Goal: Task Accomplishment & Management: Manage account settings

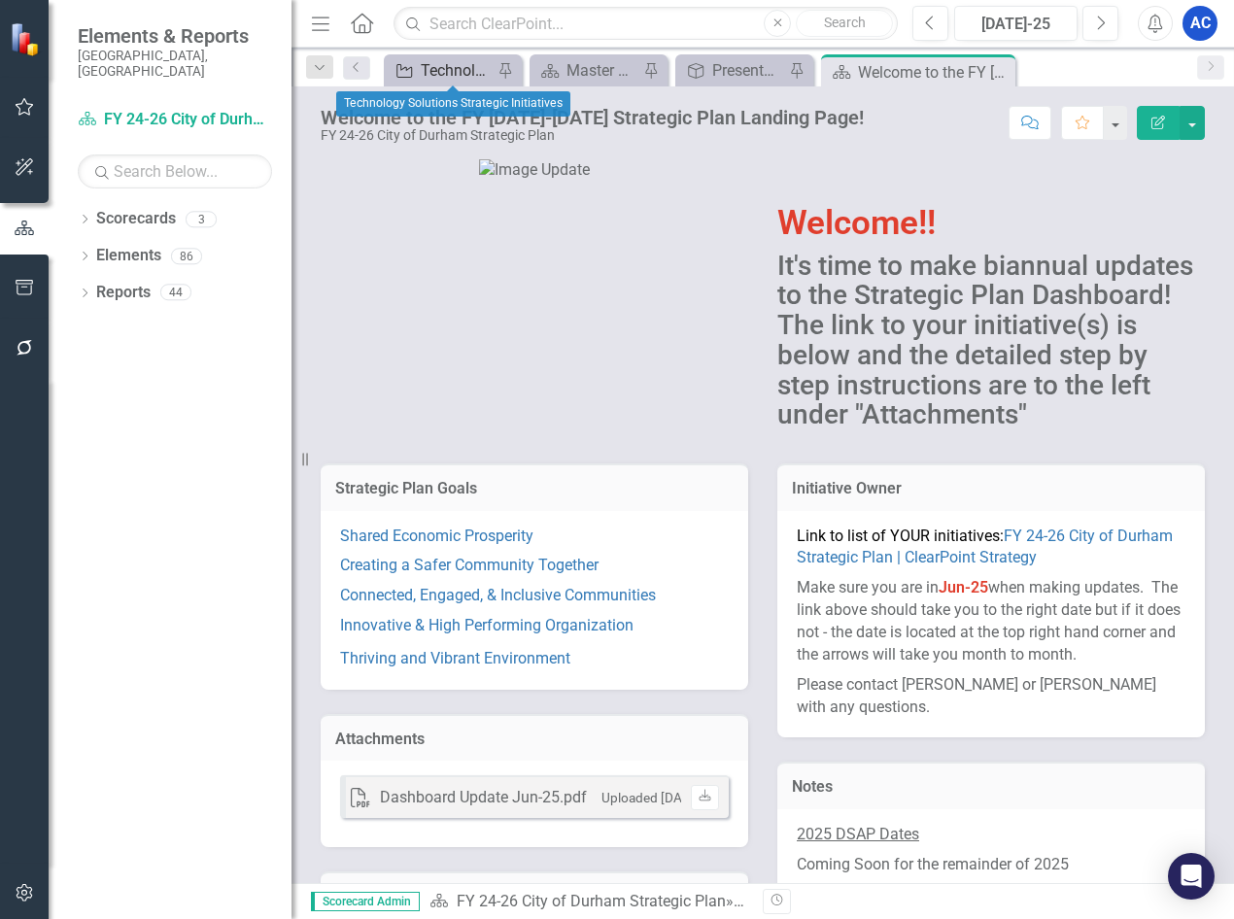
click at [458, 76] on div "Technology Solutions Strategic Initiatives" at bounding box center [457, 70] width 72 height 24
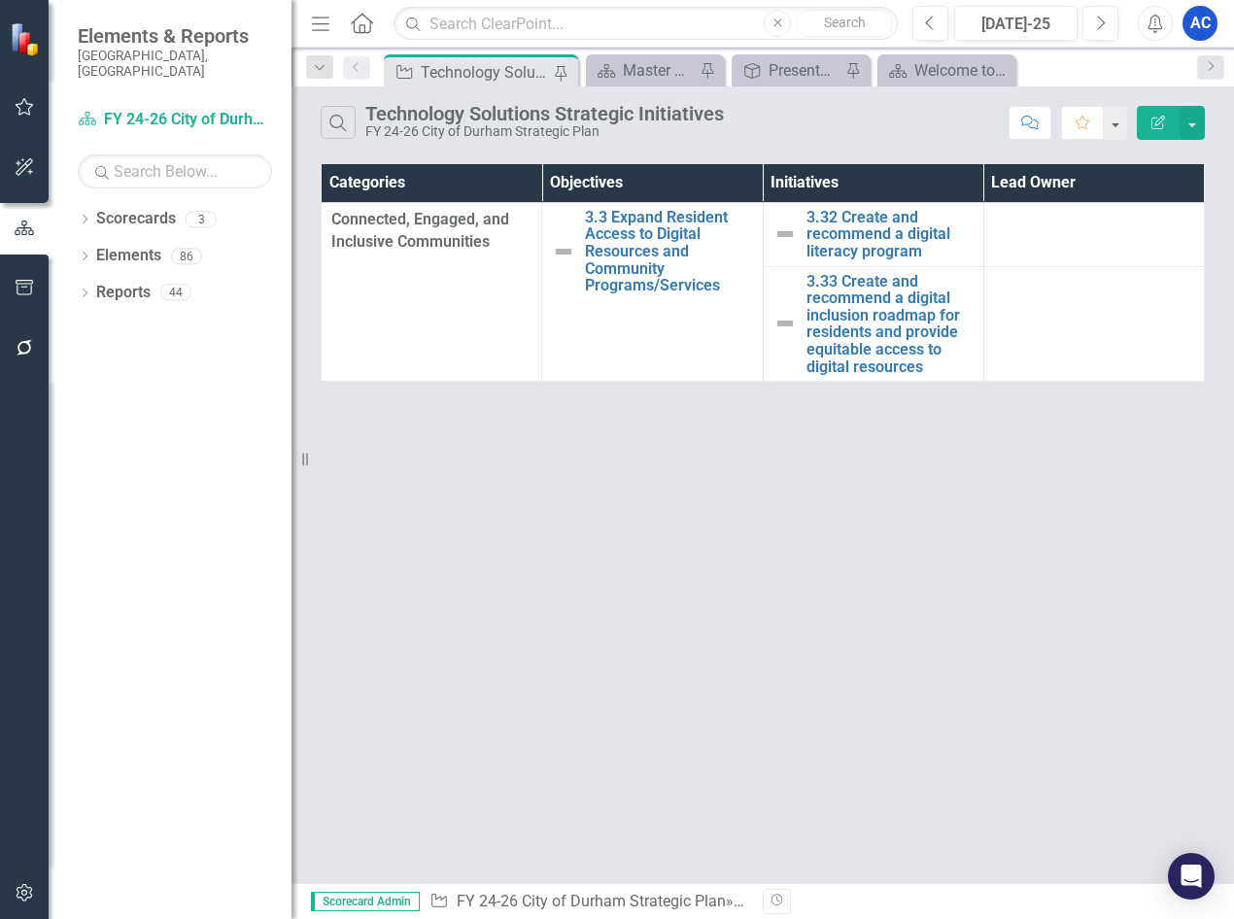
click at [22, 43] on img at bounding box center [27, 39] width 34 height 34
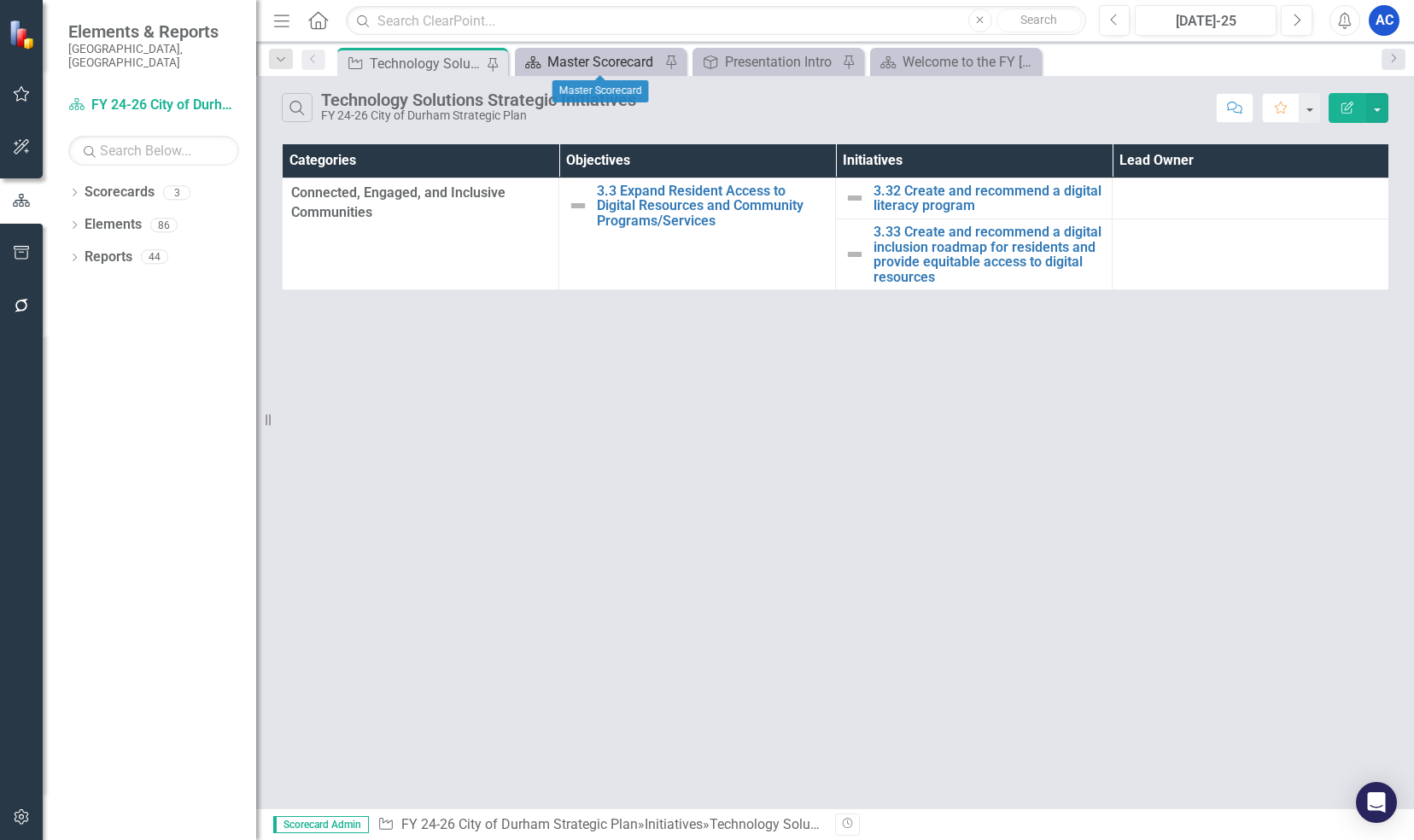
click at [562, 54] on div "Master Scorecard" at bounding box center [604, 62] width 112 height 21
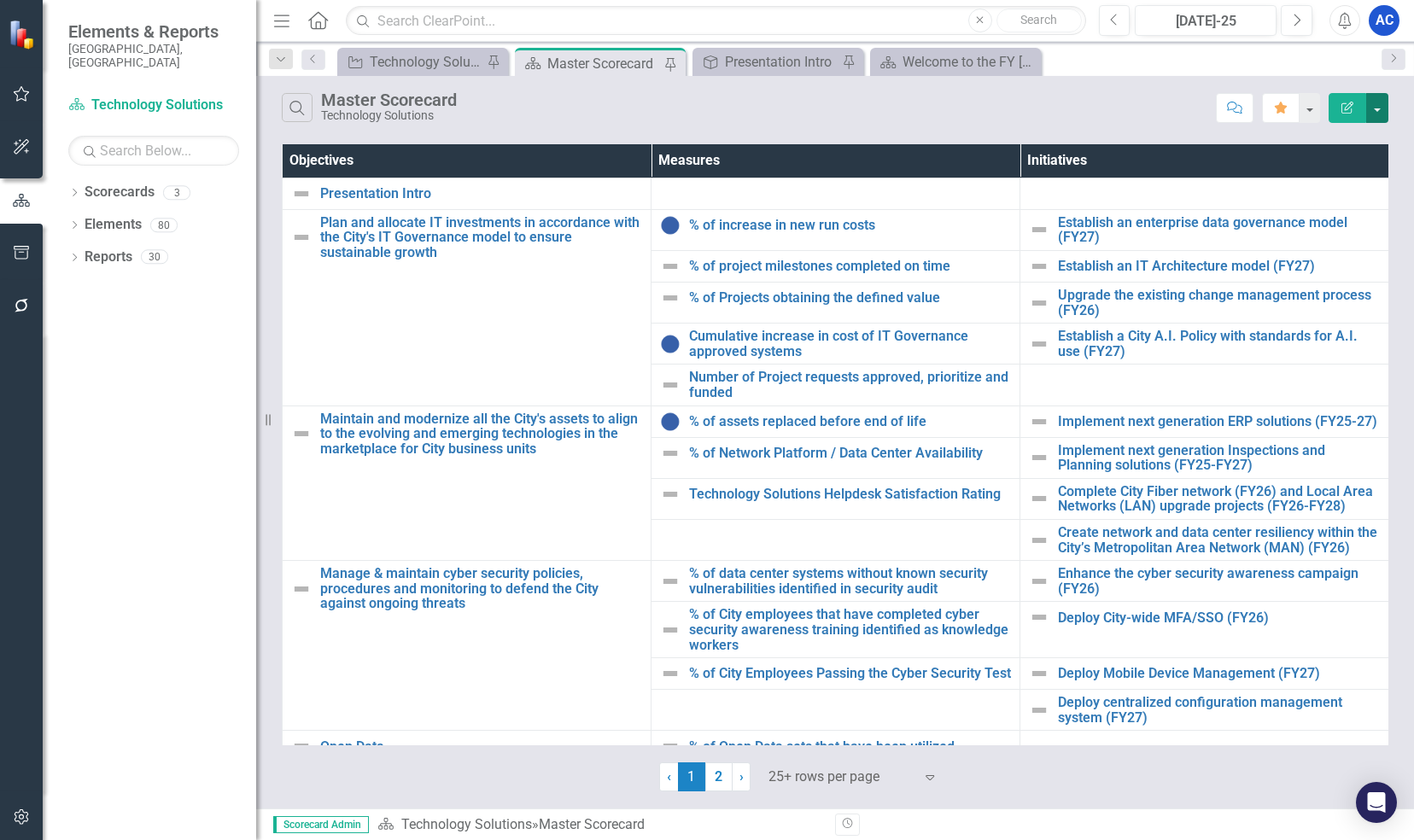
click at [1378, 111] on button "button" at bounding box center [1376, 108] width 22 height 30
click at [1359, 199] on link "Excel Export to Excel" at bounding box center [1319, 205] width 134 height 32
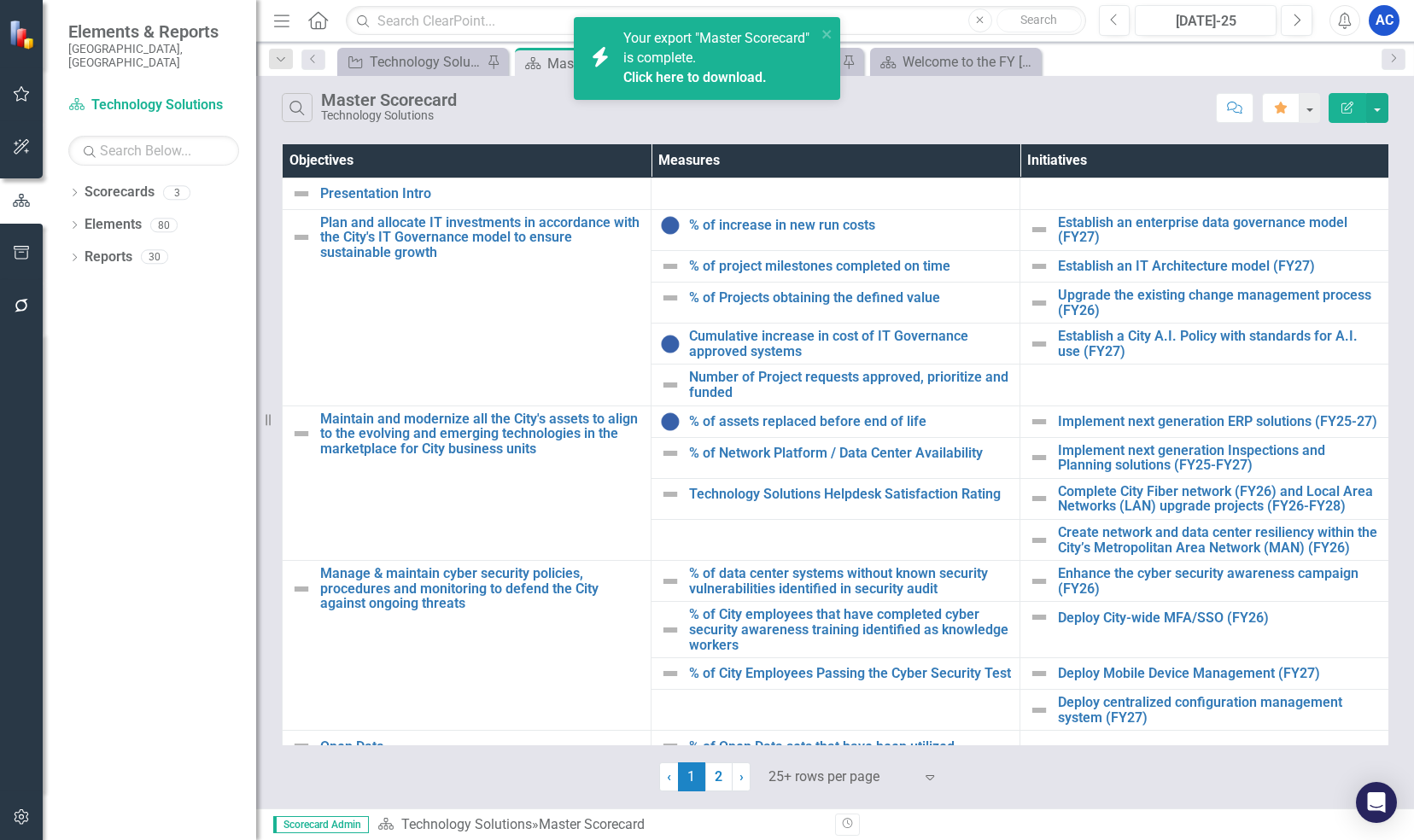
click at [717, 70] on link "Click here to download." at bounding box center [694, 77] width 143 height 16
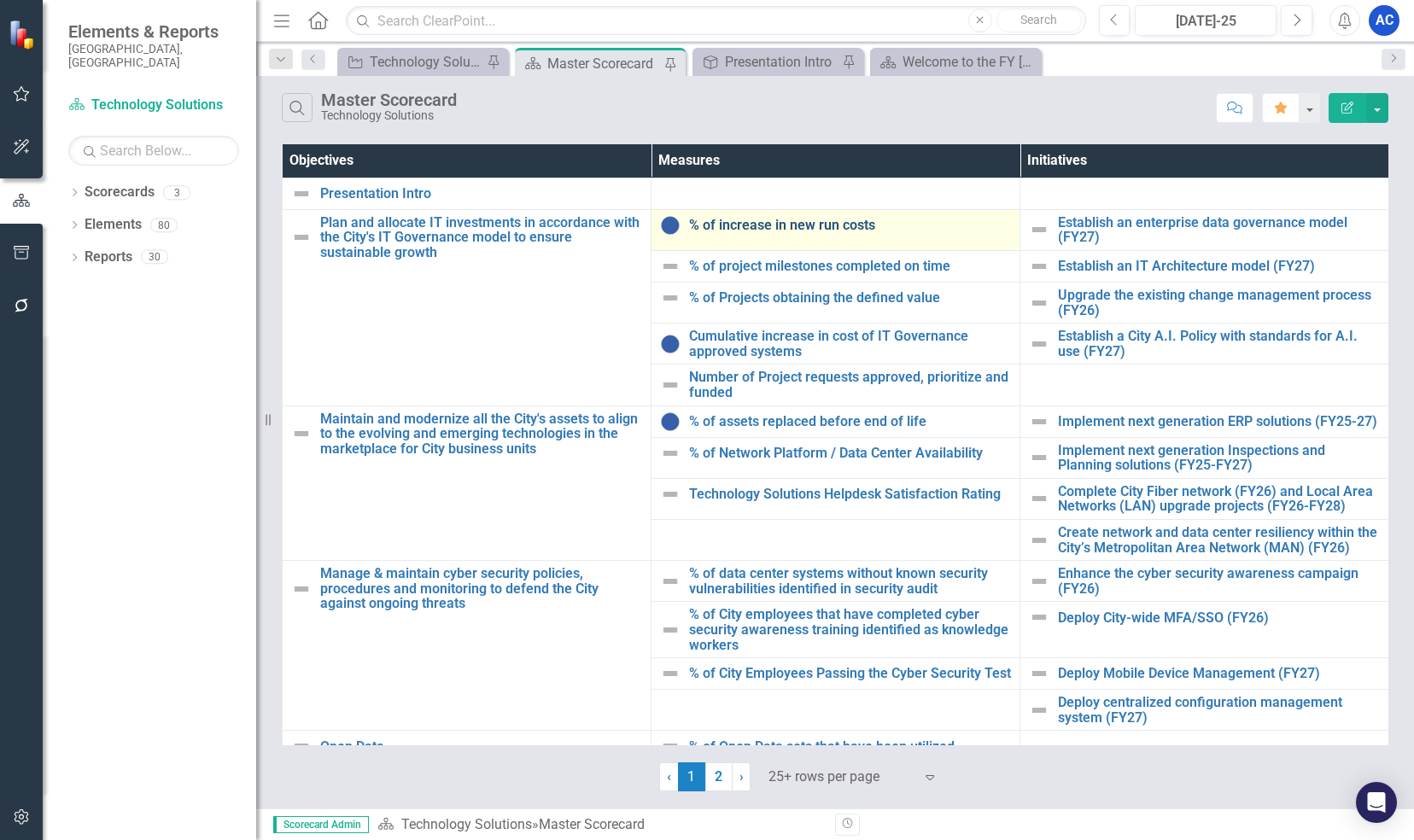
click at [746, 222] on link "% of increase in new run costs" at bounding box center [850, 225] width 322 height 15
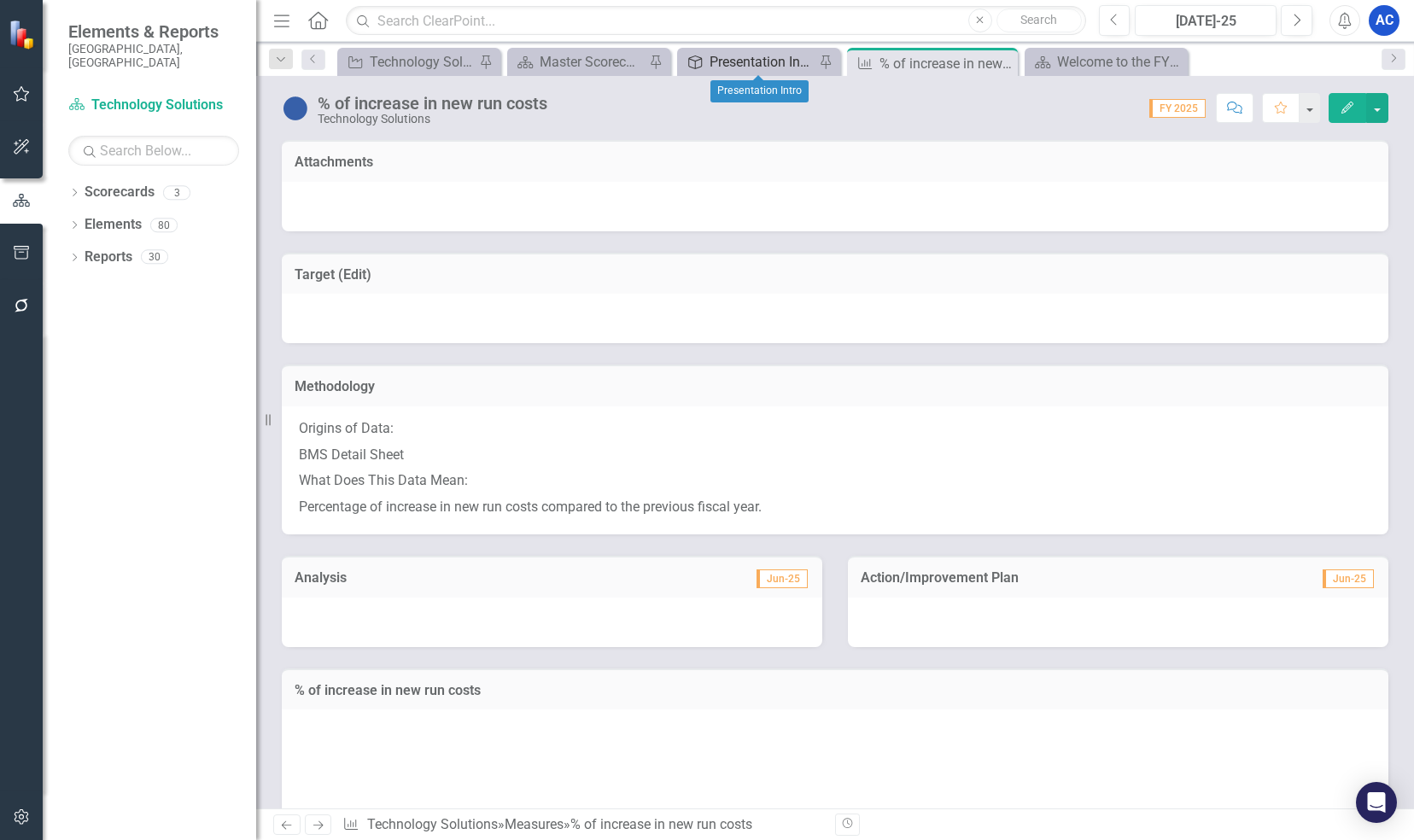
click at [744, 58] on div "Presentation Intro" at bounding box center [761, 62] width 105 height 21
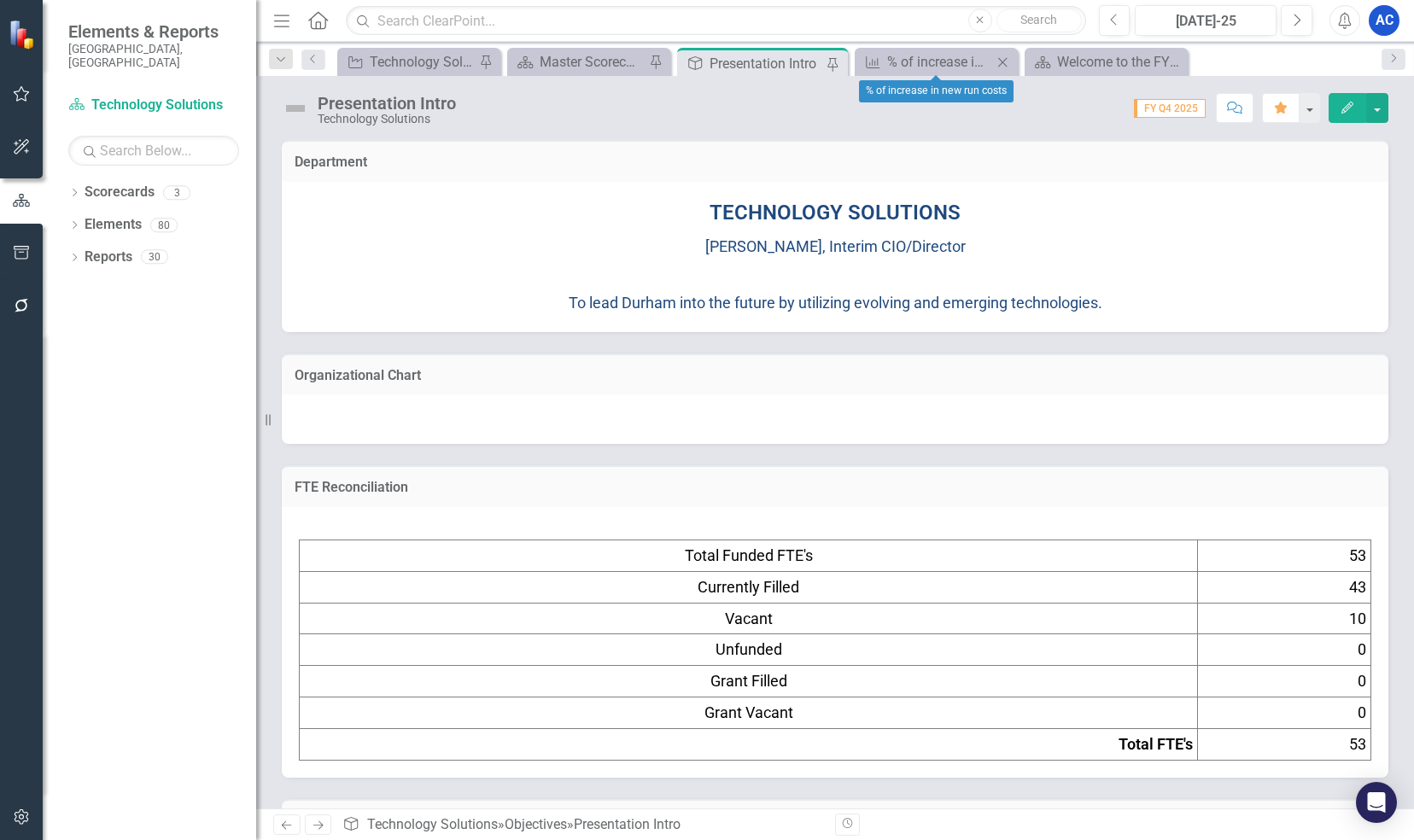
click at [905, 74] on div "Measure % of increase in new run costs Close" at bounding box center [936, 62] width 163 height 28
click at [910, 64] on div "% of increase in new run costs" at bounding box center [939, 62] width 105 height 21
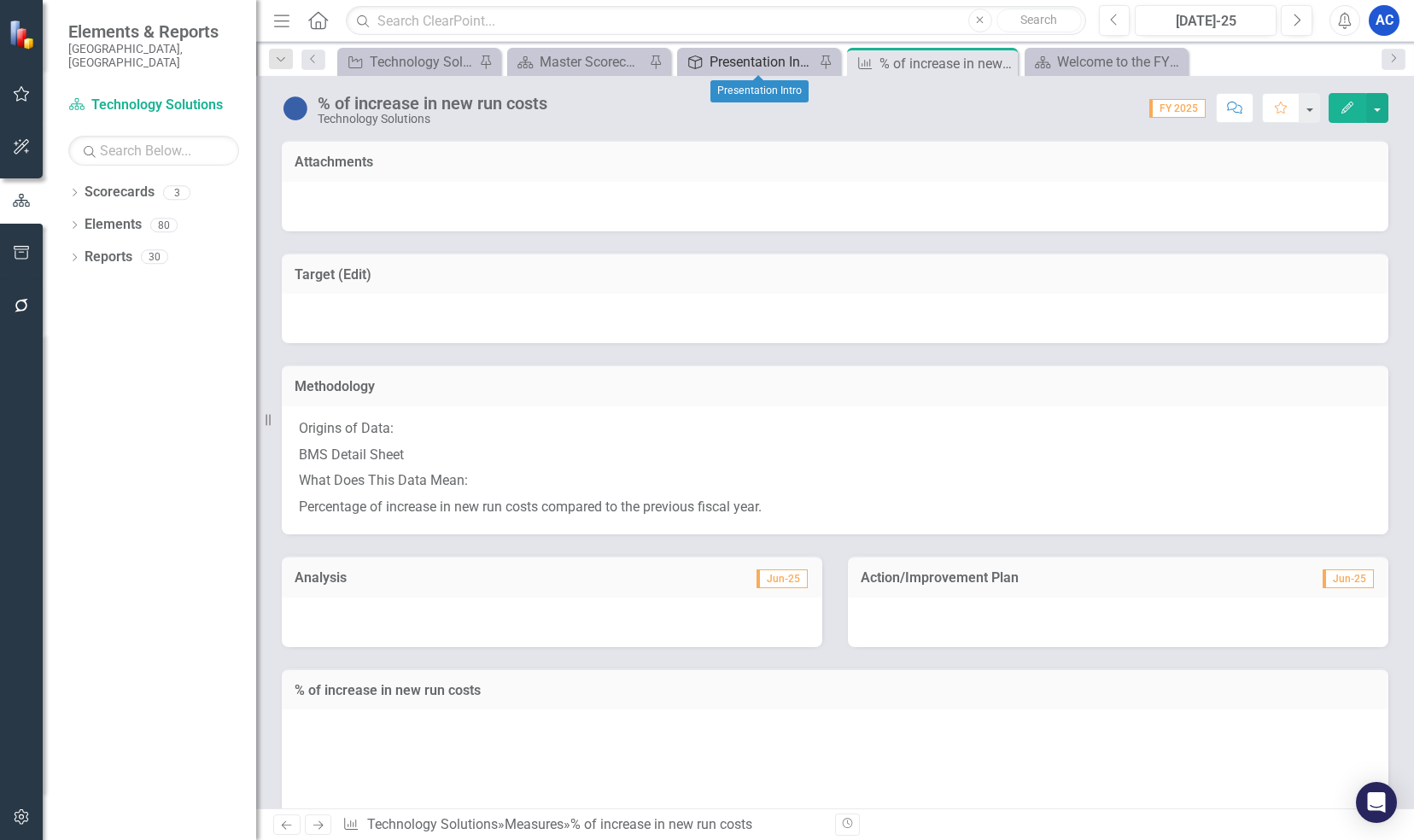
click at [729, 62] on div "Presentation Intro" at bounding box center [761, 62] width 105 height 21
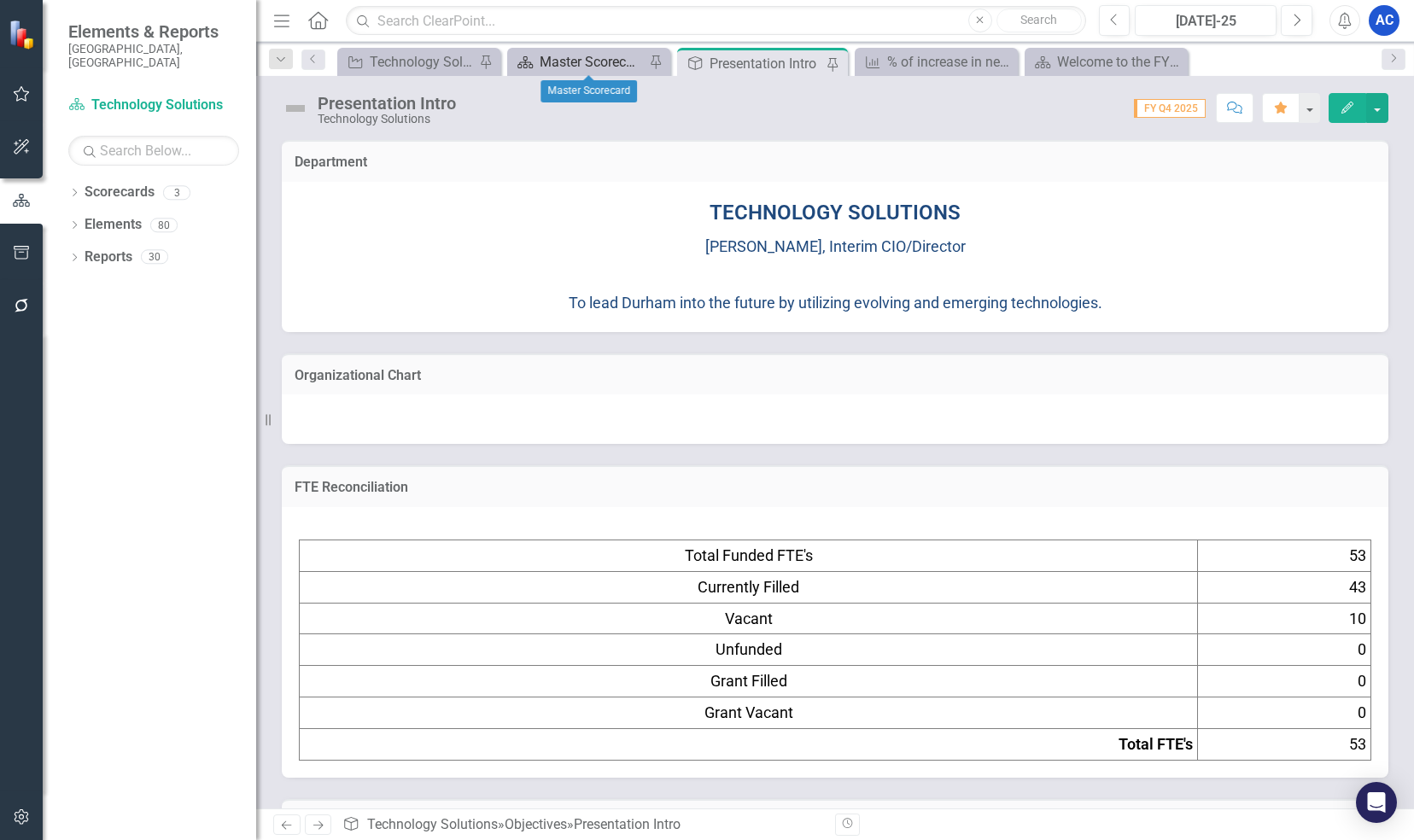
click at [575, 59] on div "Master Scorecard" at bounding box center [591, 62] width 105 height 21
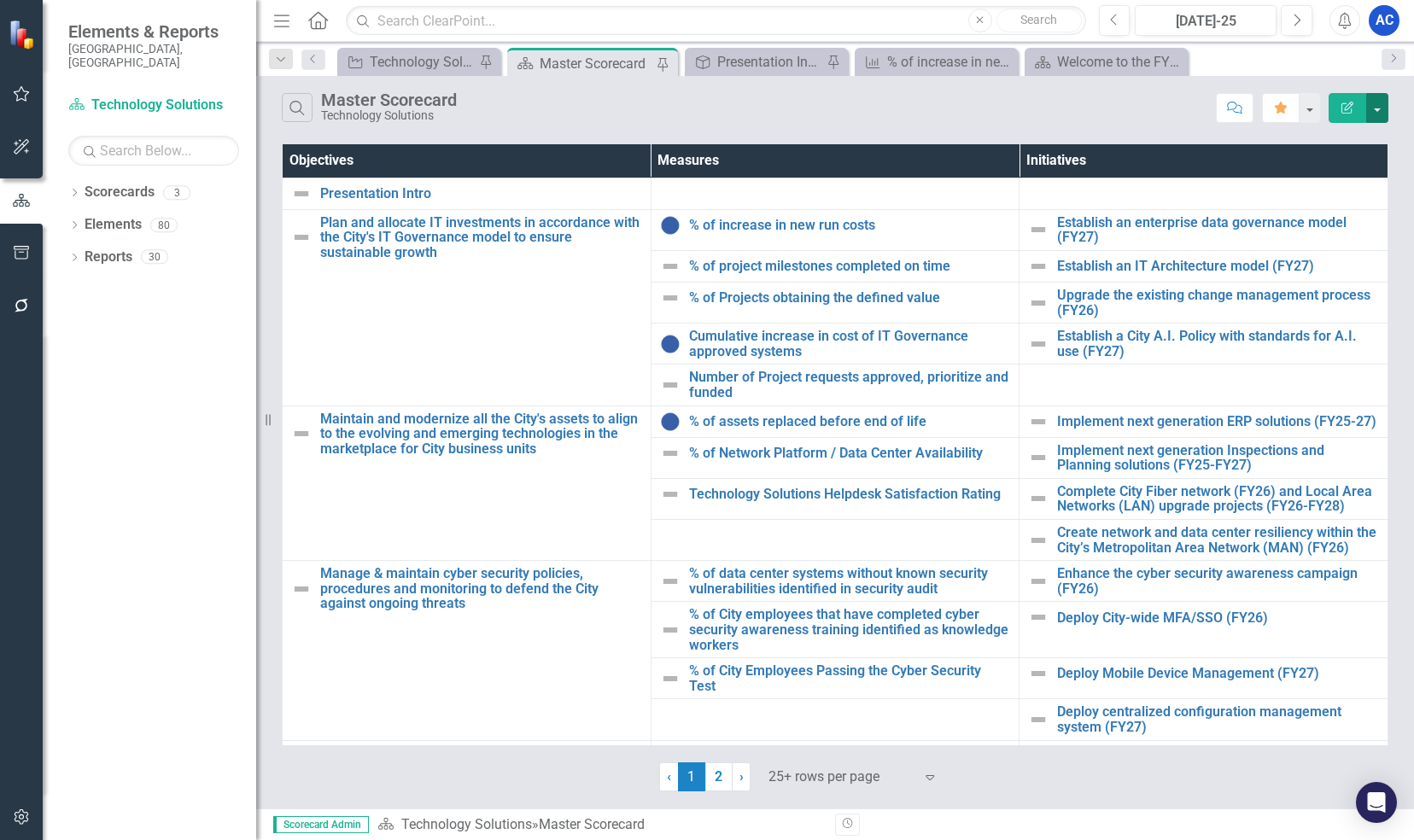
click at [1379, 114] on button "button" at bounding box center [1376, 108] width 22 height 30
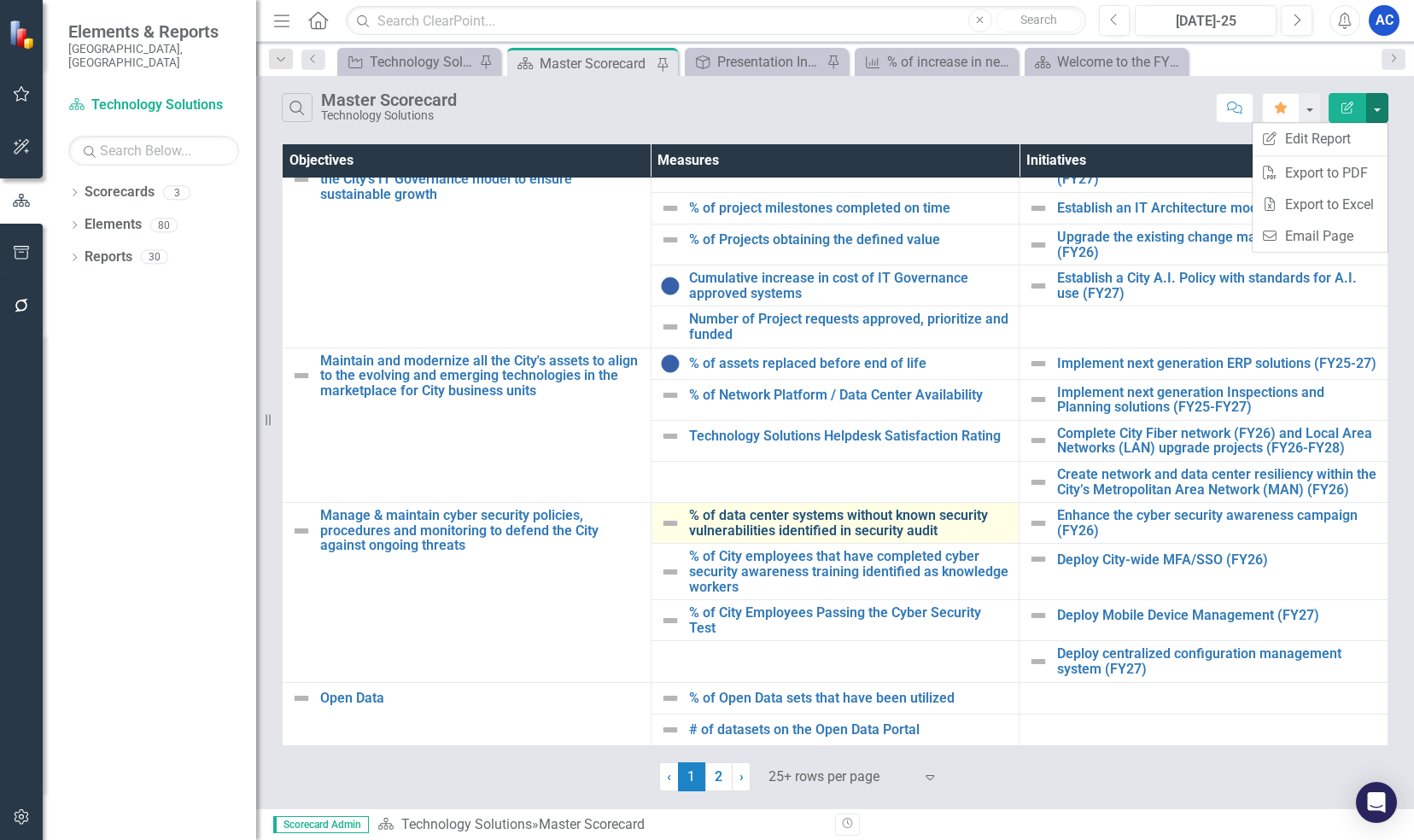
scroll to position [85, 0]
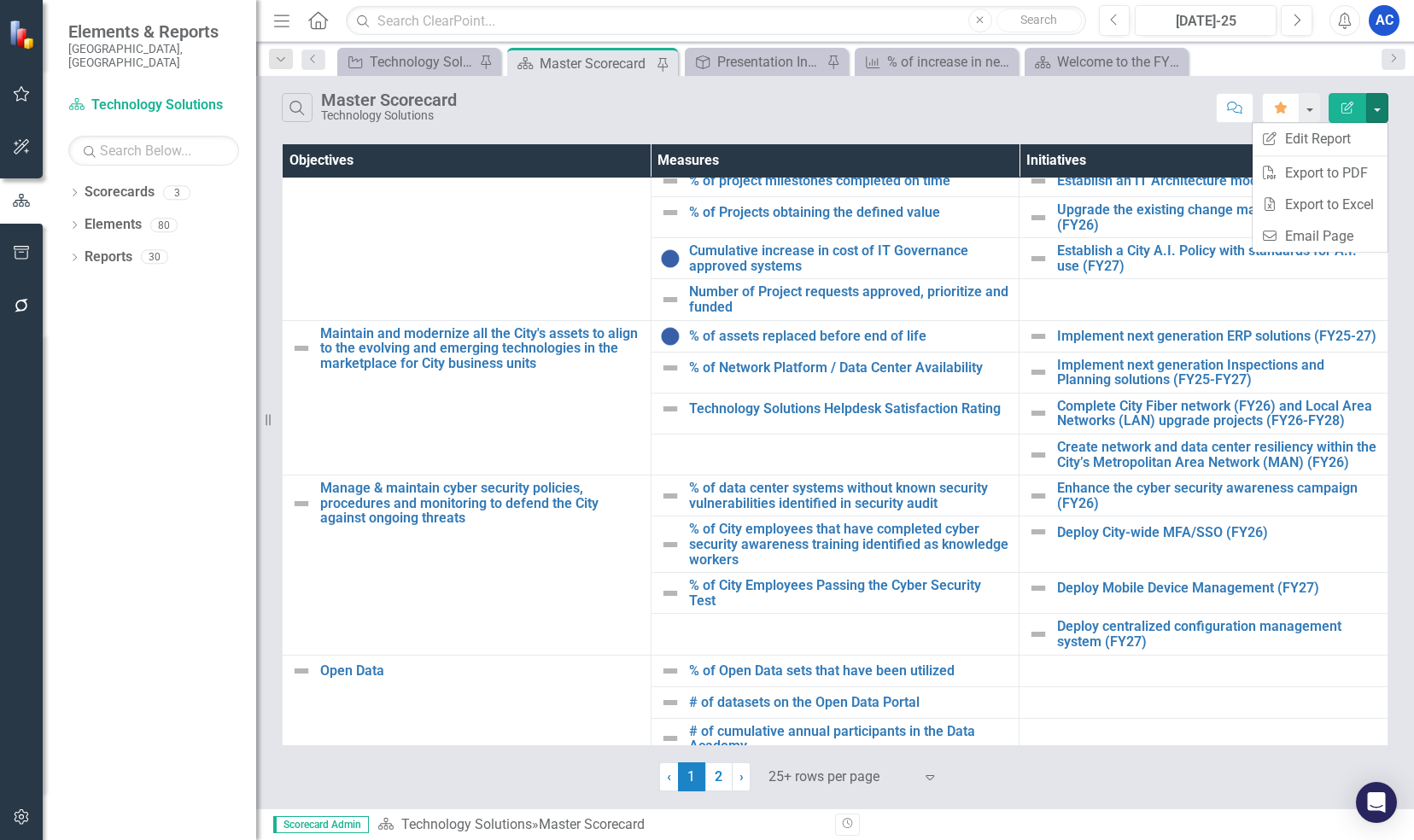
click at [922, 775] on icon "Expand" at bounding box center [929, 777] width 17 height 14
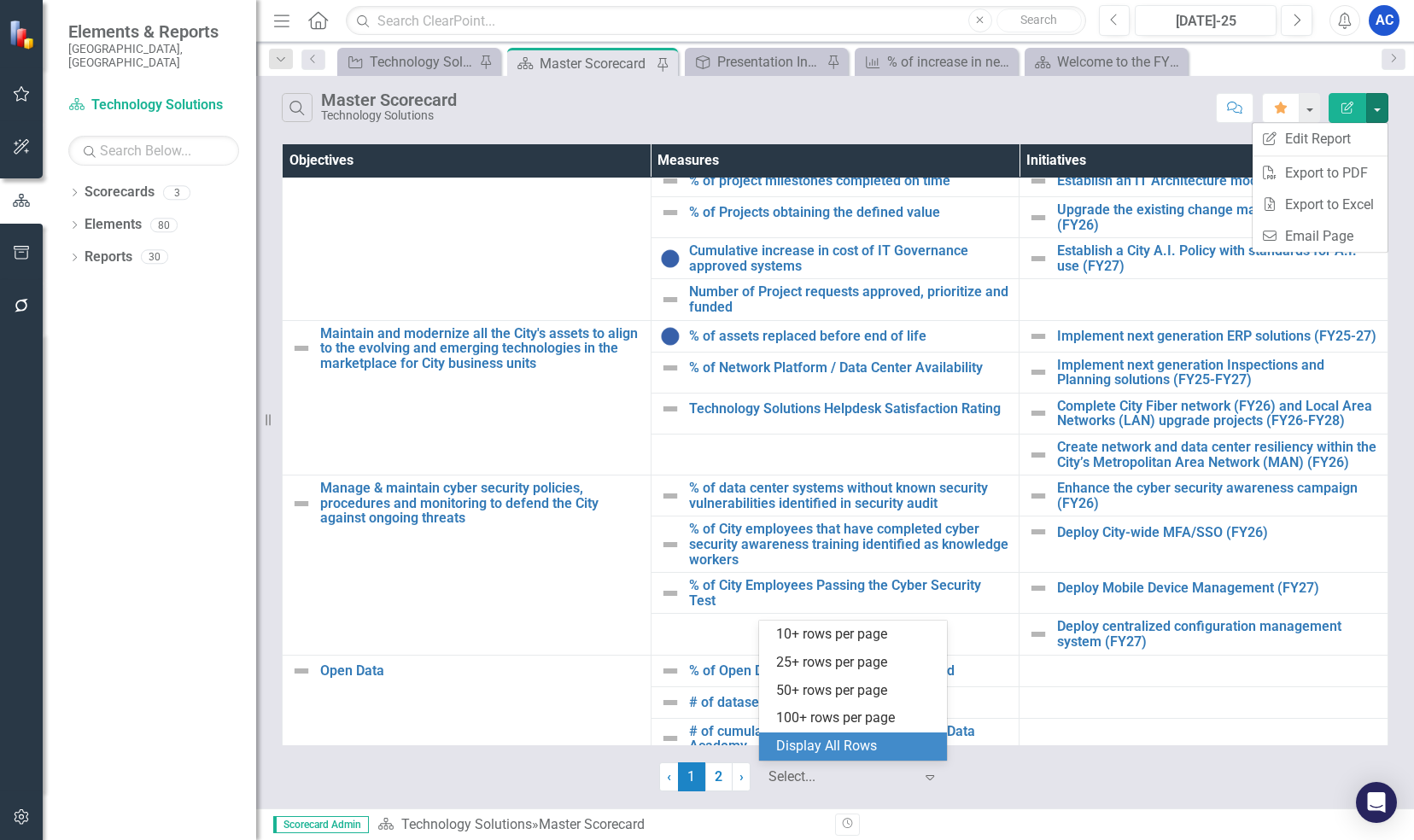
click at [888, 748] on div "Display All Rows" at bounding box center [856, 746] width 161 height 19
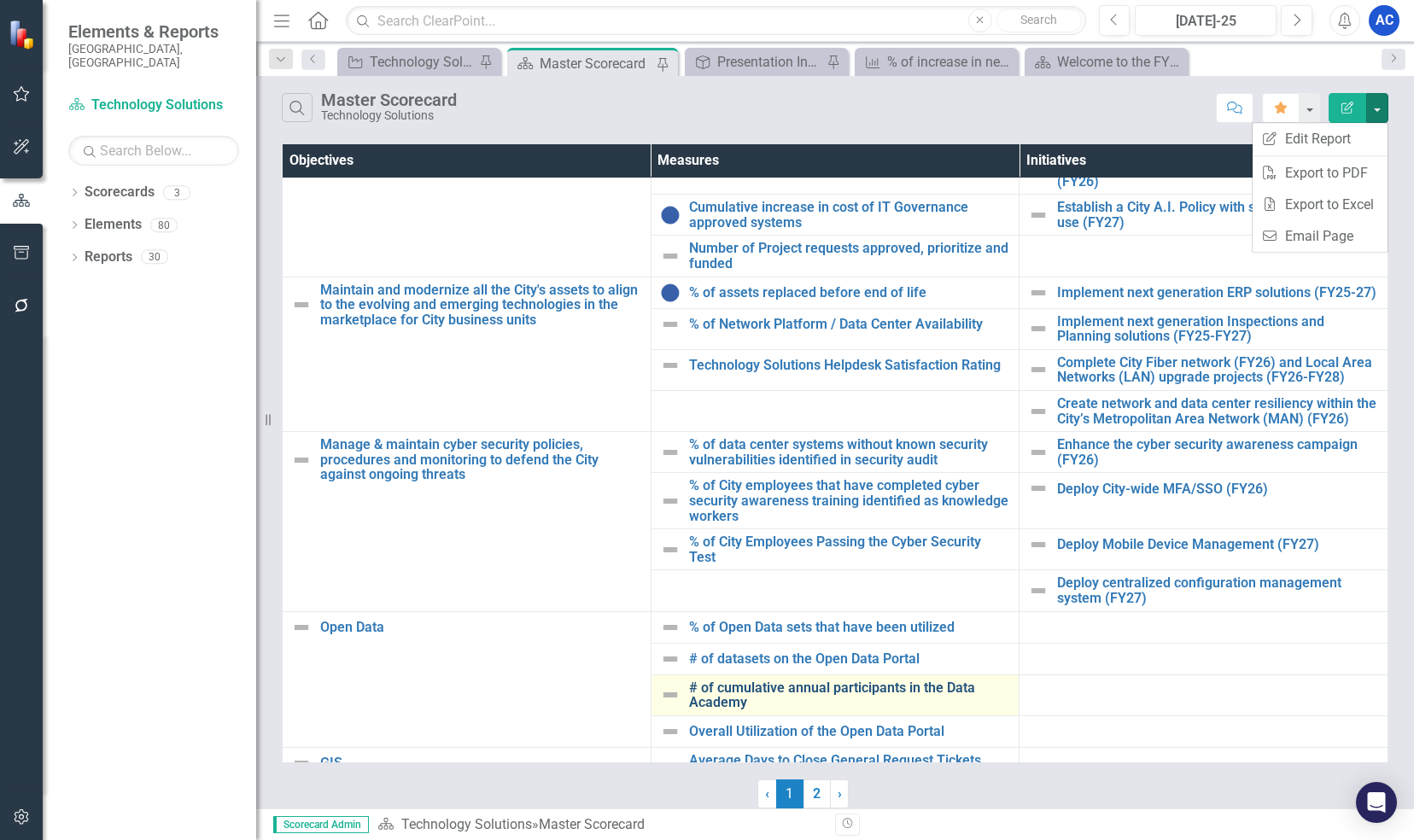
scroll to position [0, 0]
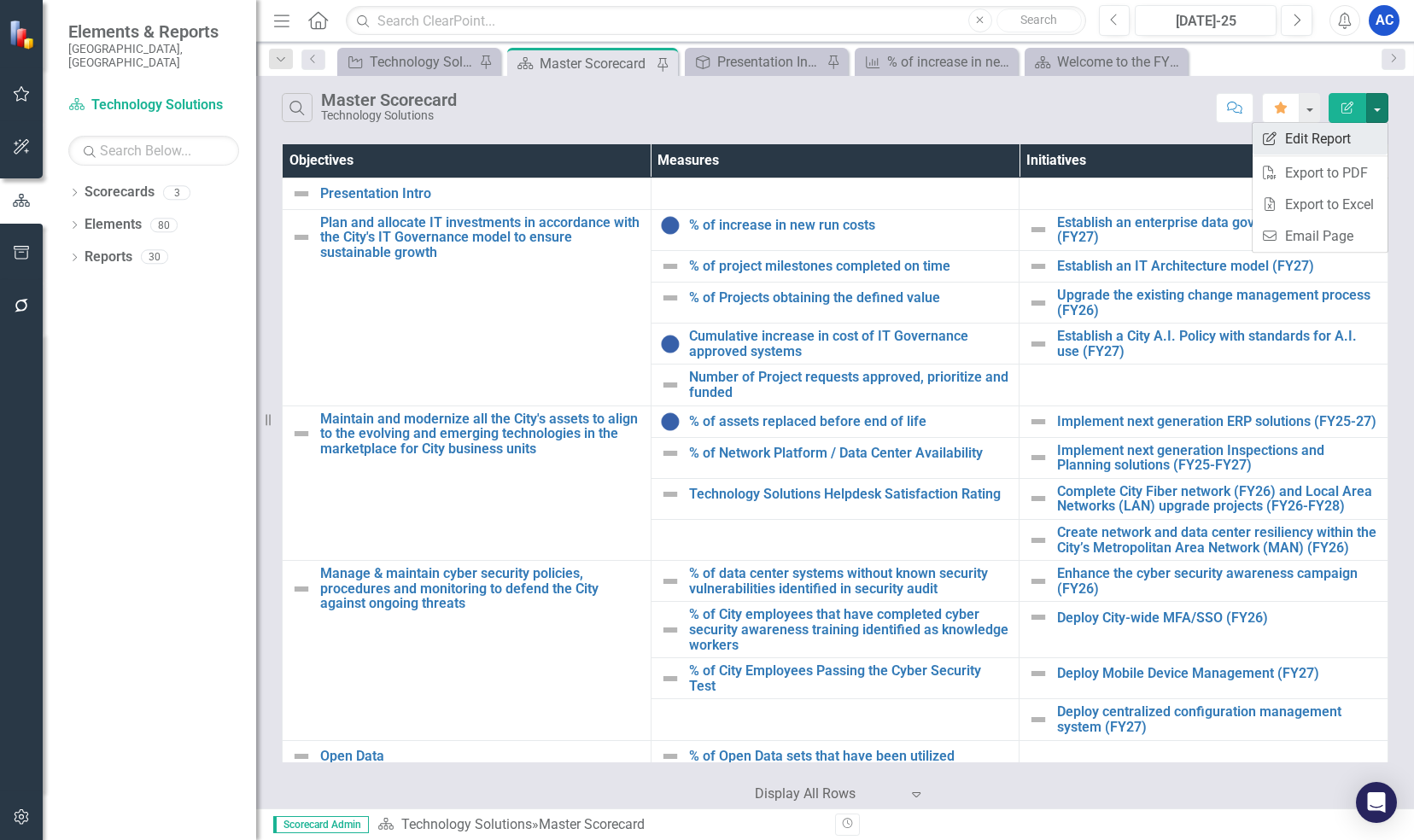
click at [1293, 141] on link "Edit Report Edit Report" at bounding box center [1319, 139] width 134 height 32
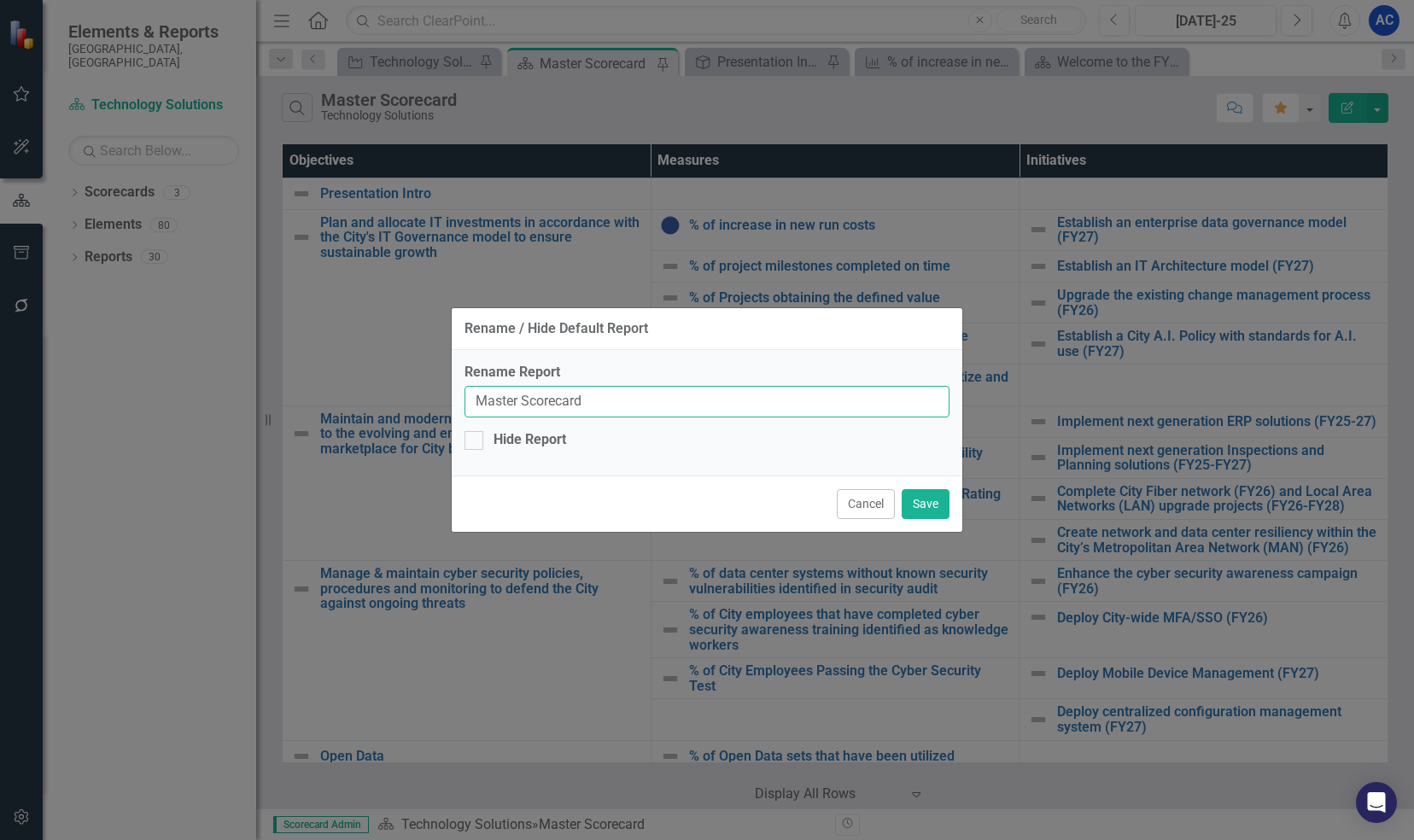
click at [552, 406] on input "Master Scorecard" at bounding box center [707, 402] width 485 height 32
click at [838, 498] on button "Cancel" at bounding box center [866, 504] width 58 height 30
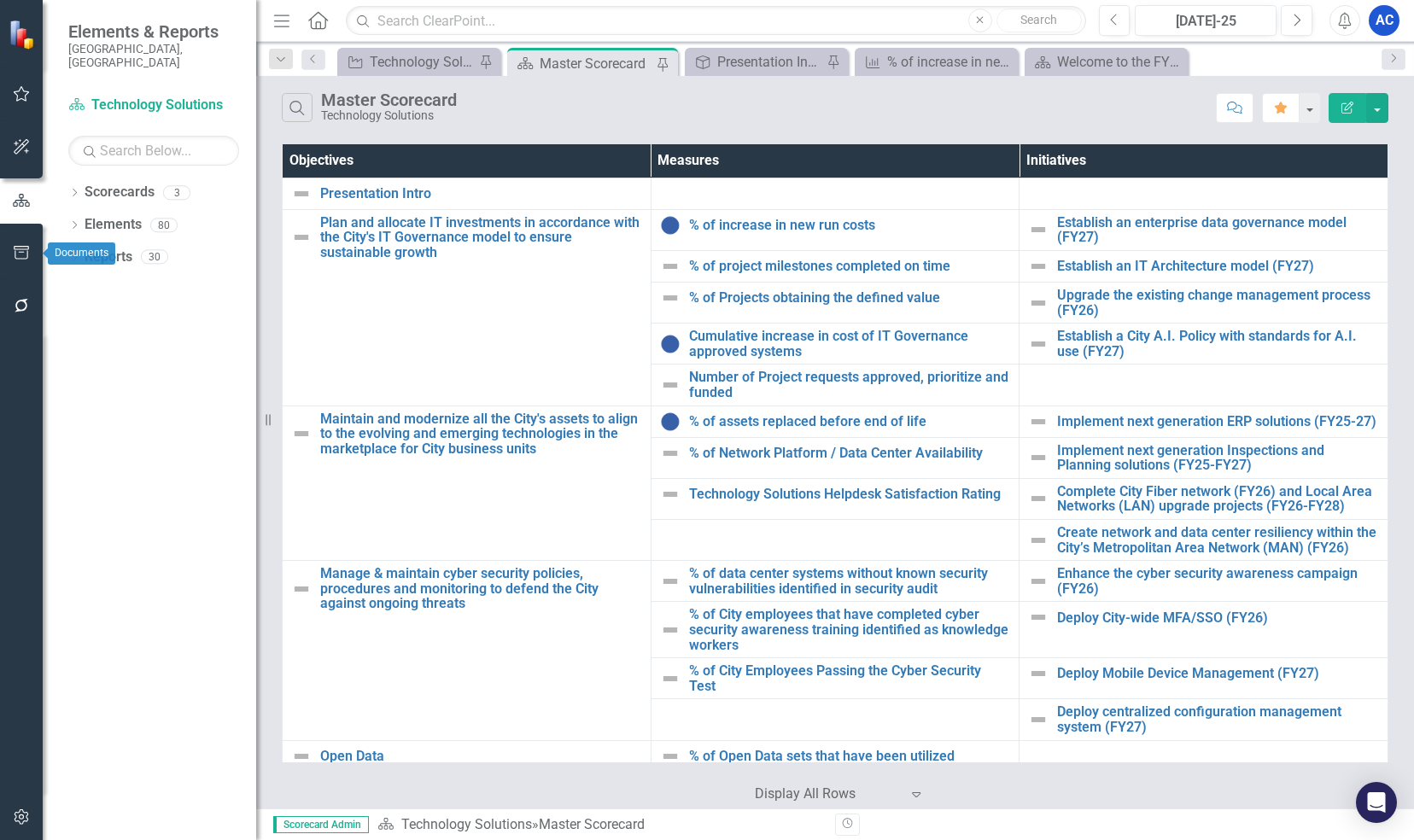
click at [19, 260] on button "button" at bounding box center [22, 253] width 39 height 36
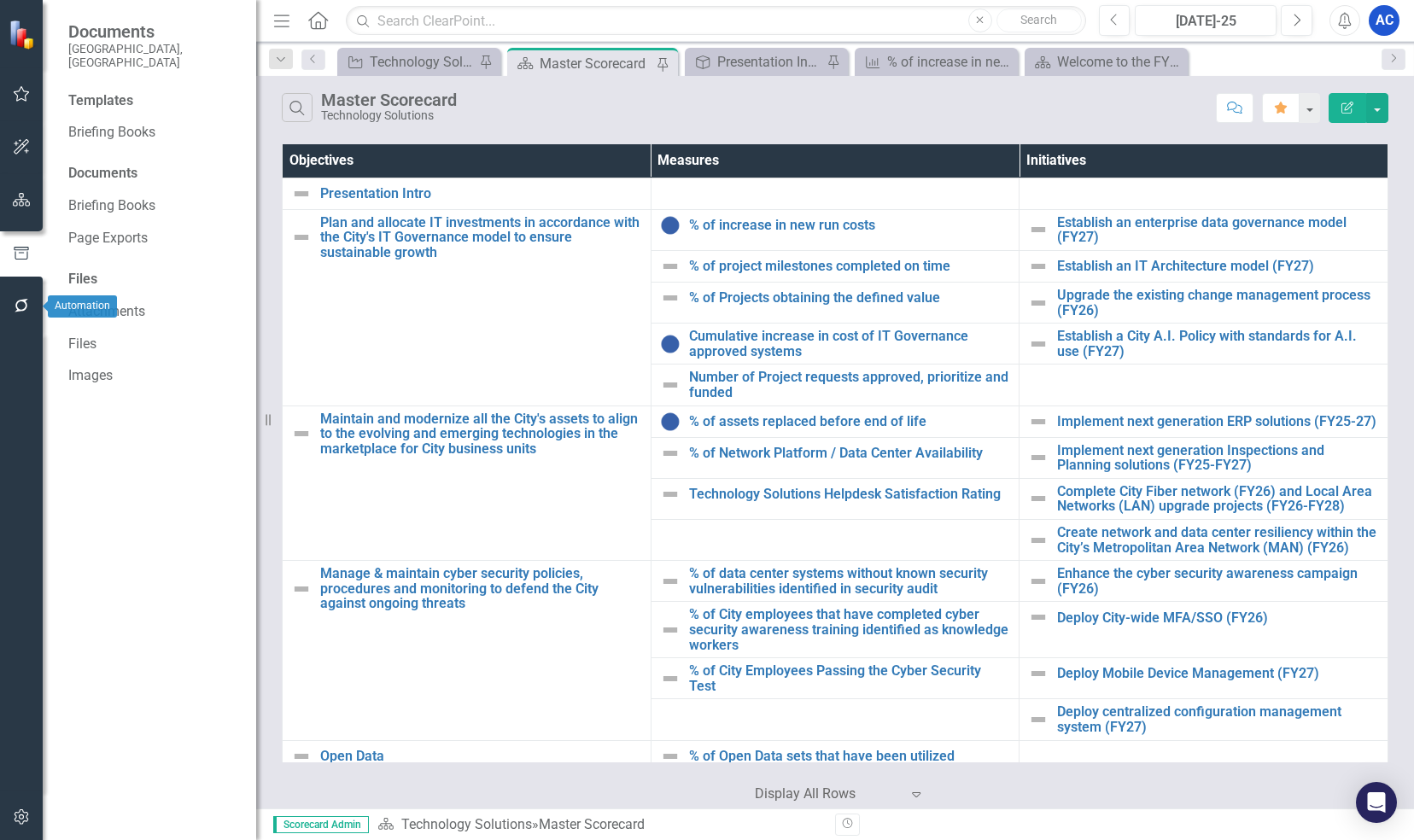
click at [24, 317] on button "button" at bounding box center [22, 306] width 39 height 36
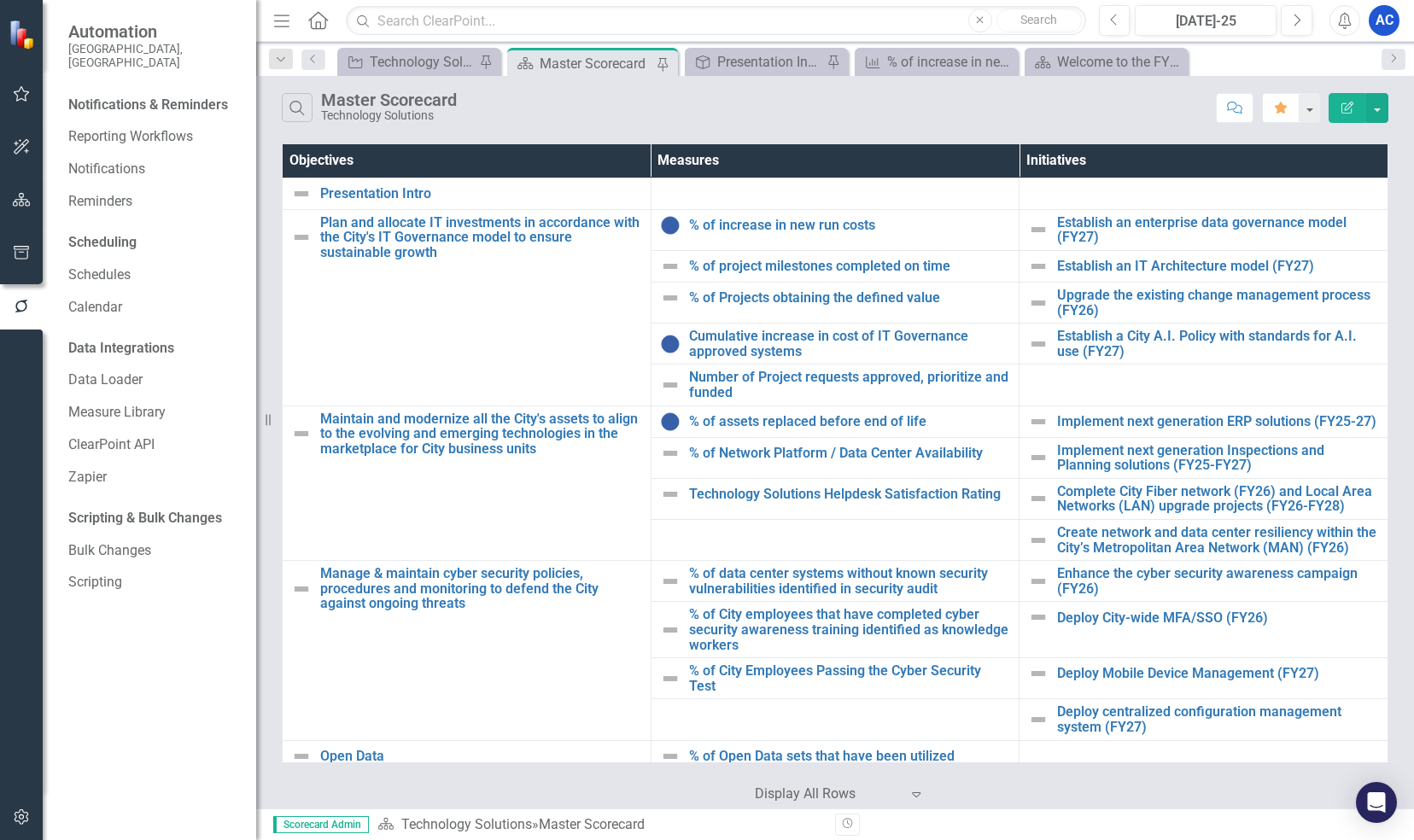
click at [118, 96] on div "Notifications & Reminders" at bounding box center [149, 105] width 160 height 19
click at [117, 127] on link "Reporting Workflows" at bounding box center [154, 137] width 170 height 19
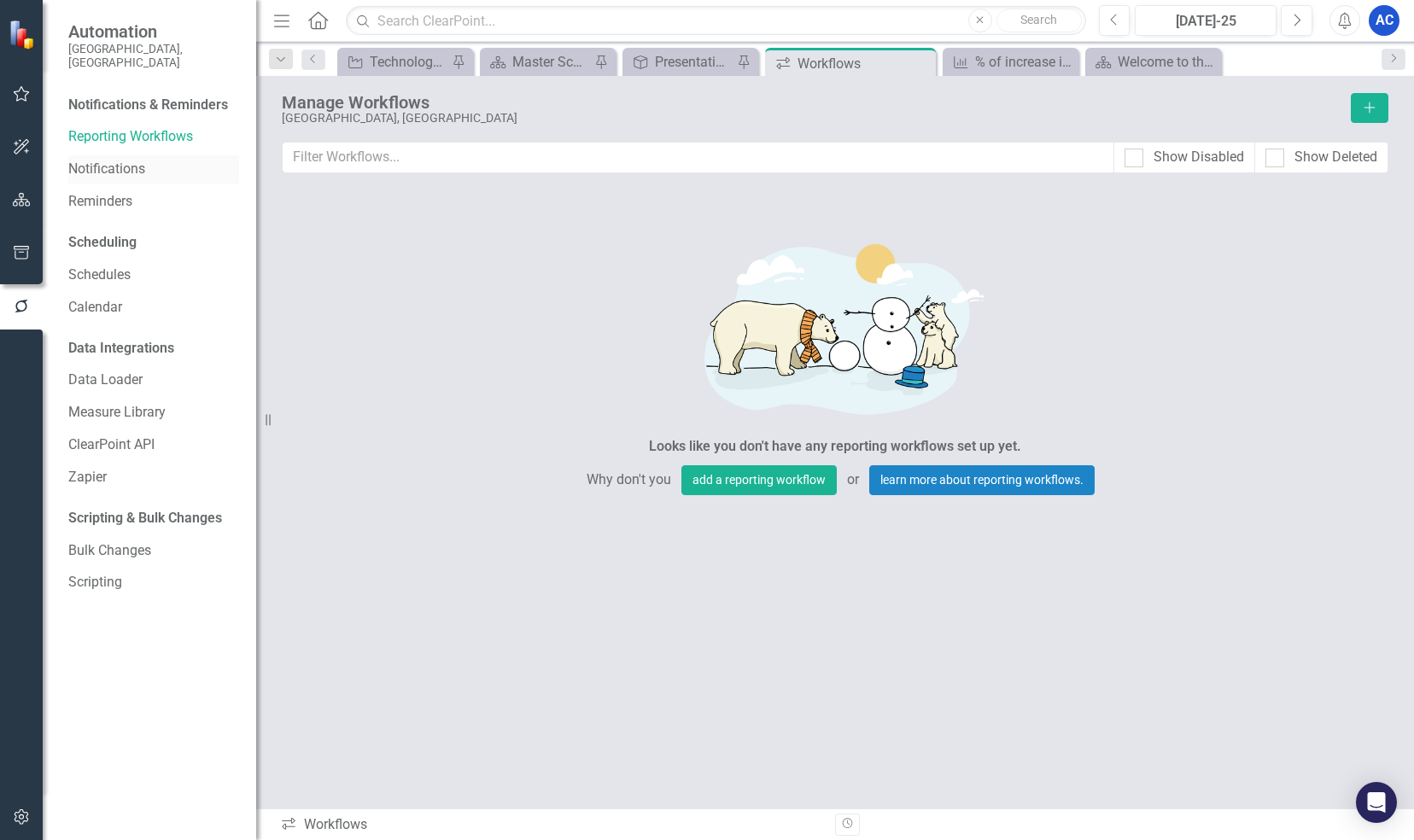
click at [116, 160] on link "Notifications" at bounding box center [154, 170] width 170 height 19
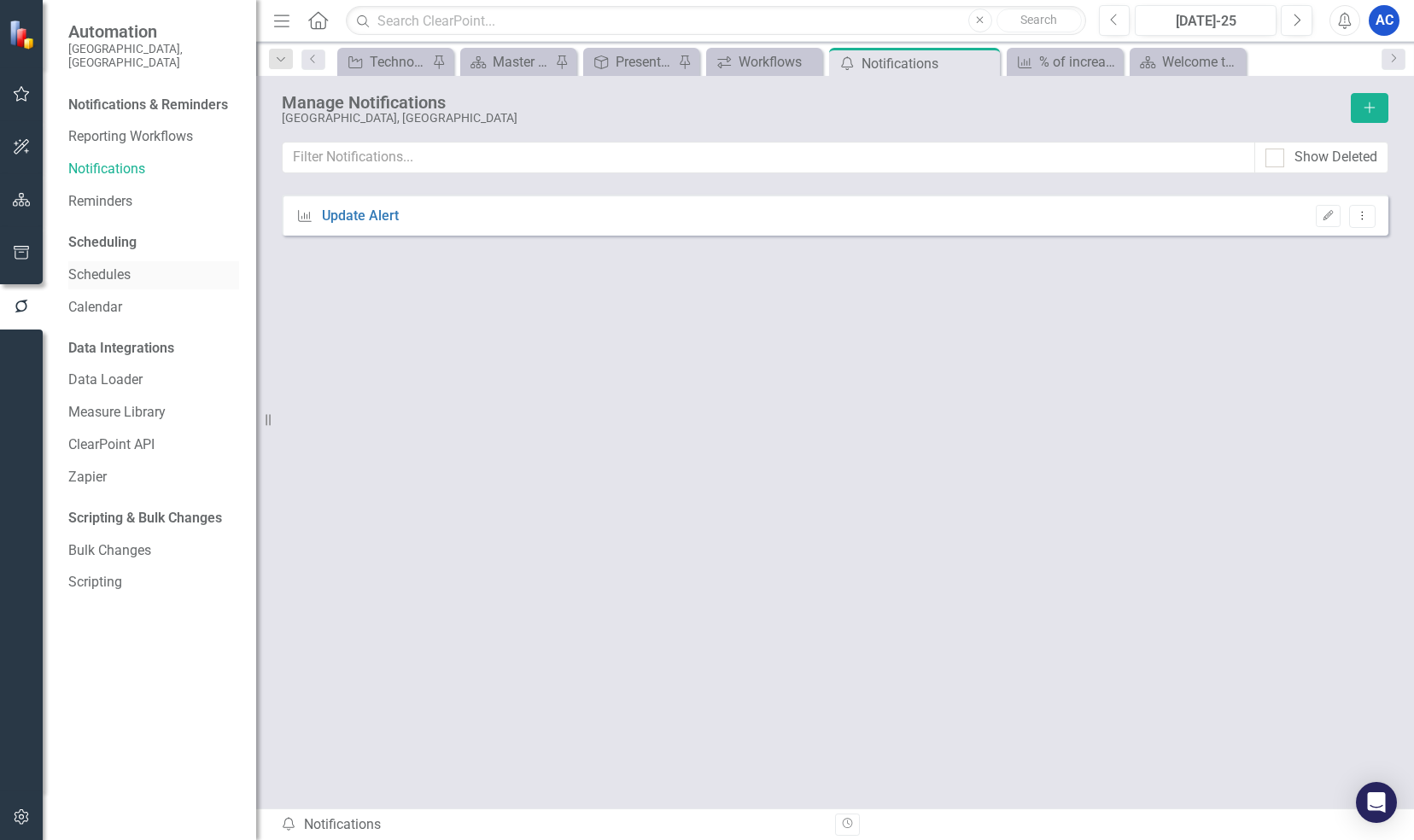
click at [94, 265] on link "Schedules" at bounding box center [154, 275] width 170 height 19
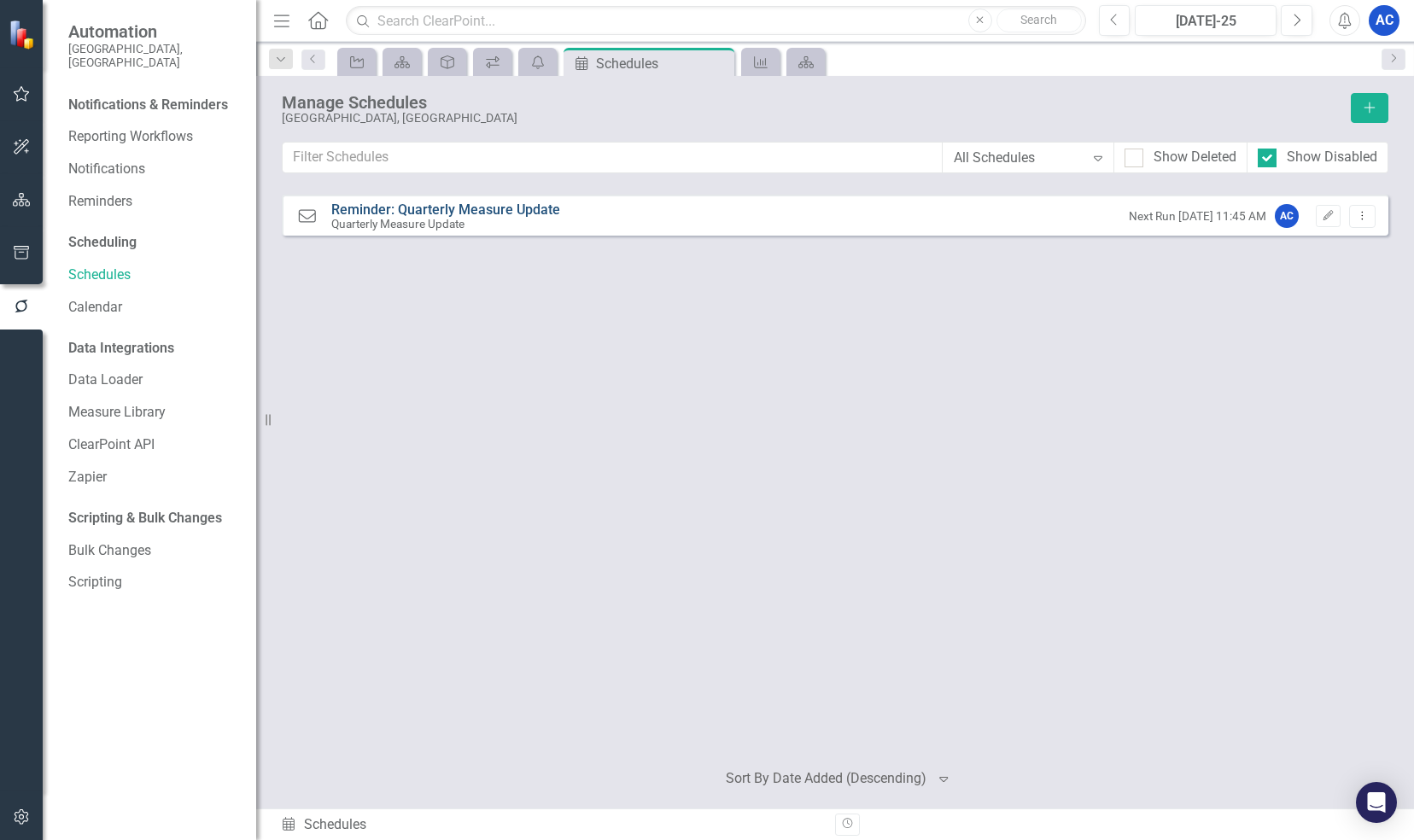
click at [511, 202] on link "Reminder: Quarterly Measure Update" at bounding box center [446, 209] width 228 height 16
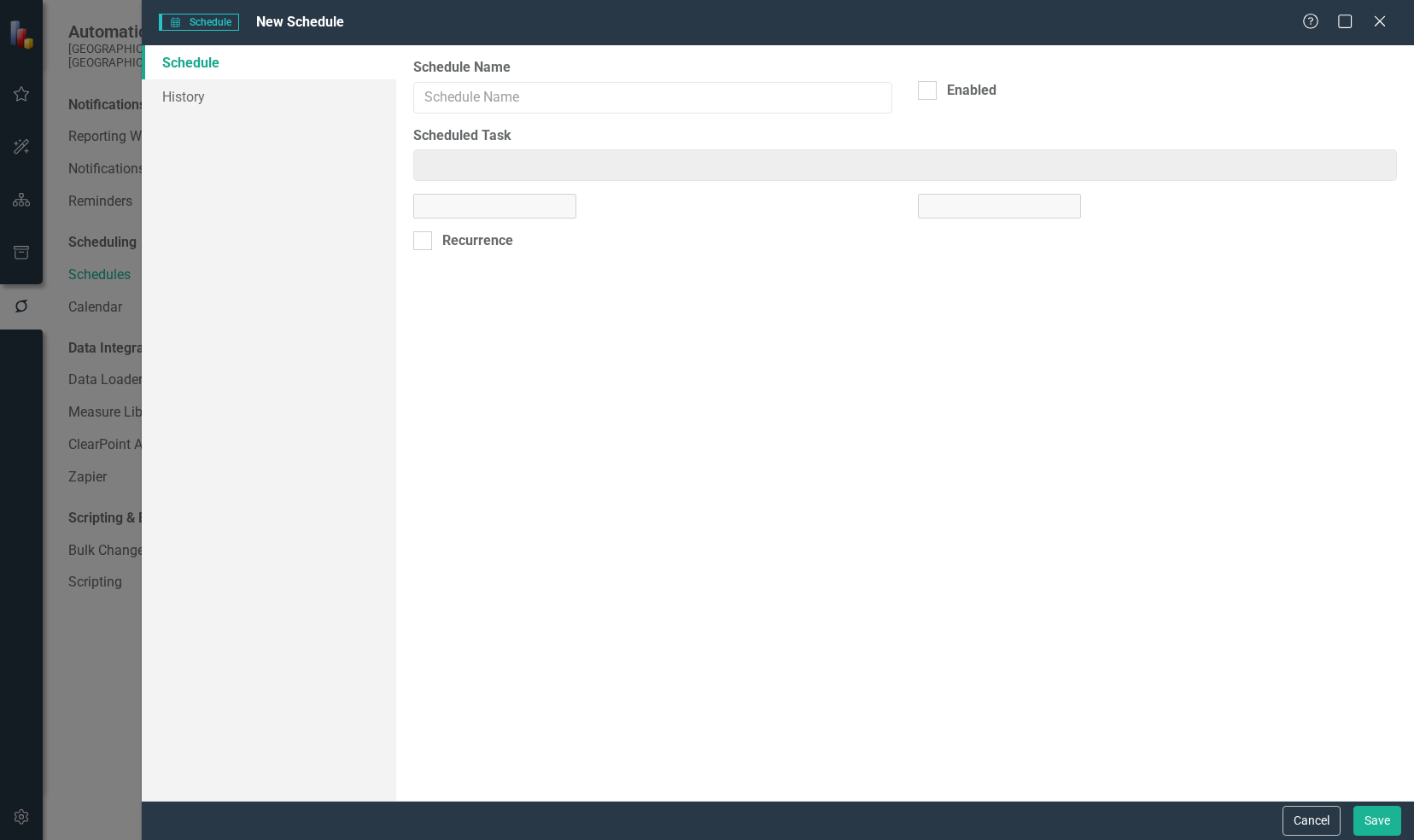
type input "Reminder: Quarterly Measure Update"
checkbox input "true"
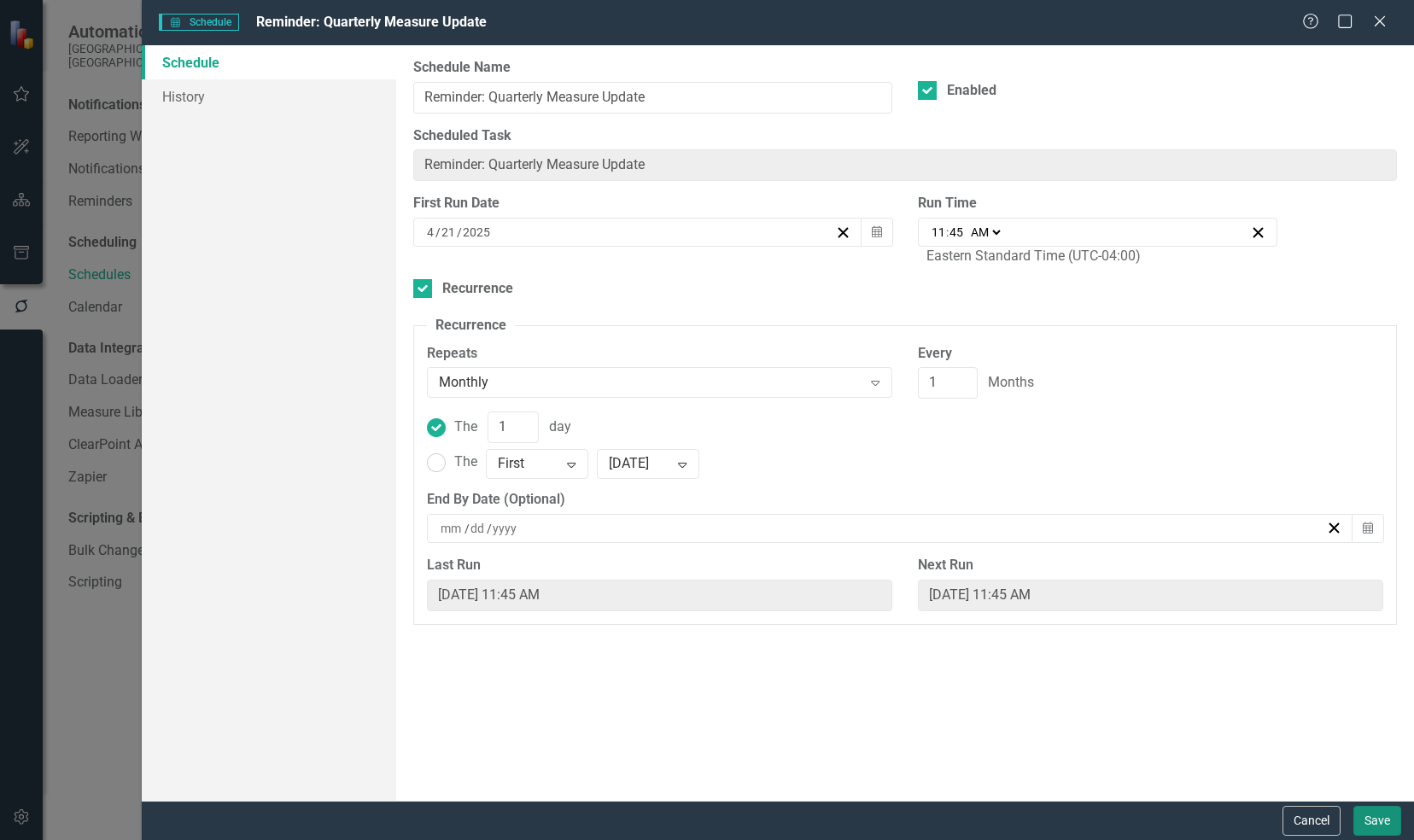
click at [1373, 814] on button "Save" at bounding box center [1377, 821] width 47 height 30
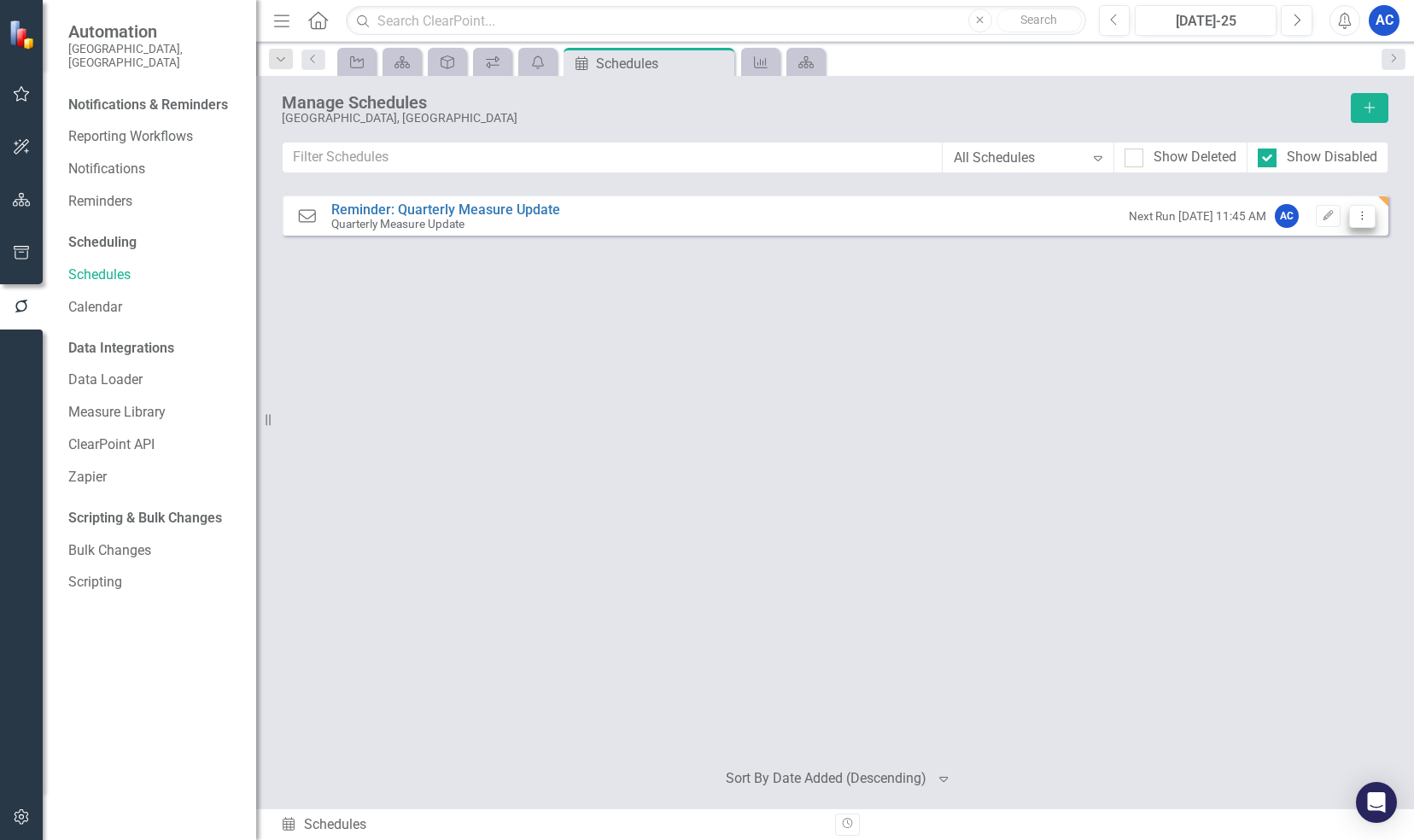
click at [1364, 218] on icon "Dropdown Menu" at bounding box center [1362, 215] width 15 height 11
click at [1120, 223] on div "Next Run [DATE] 11:45 AM AC Edit Dropdown Menu" at bounding box center [1247, 215] width 255 height 24
click at [1354, 222] on button "Dropdown Menu" at bounding box center [1362, 216] width 26 height 23
click at [1128, 215] on span "Next Run [DATE] 11:45 AM" at bounding box center [1197, 216] width 137 height 16
click at [463, 203] on link "Reminder: Quarterly Measure Update" at bounding box center [446, 209] width 228 height 16
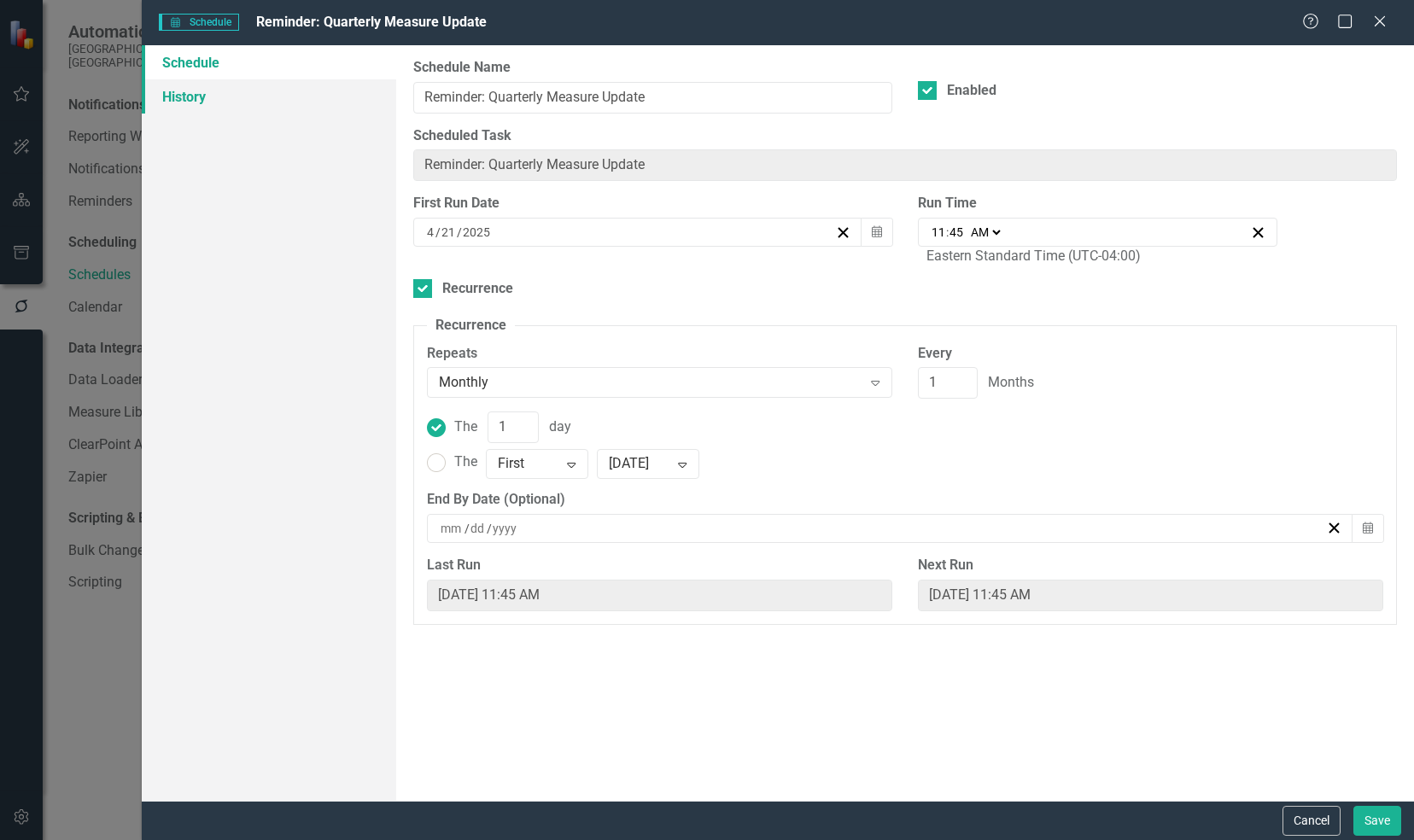
click at [250, 89] on link "History" at bounding box center [268, 96] width 254 height 34
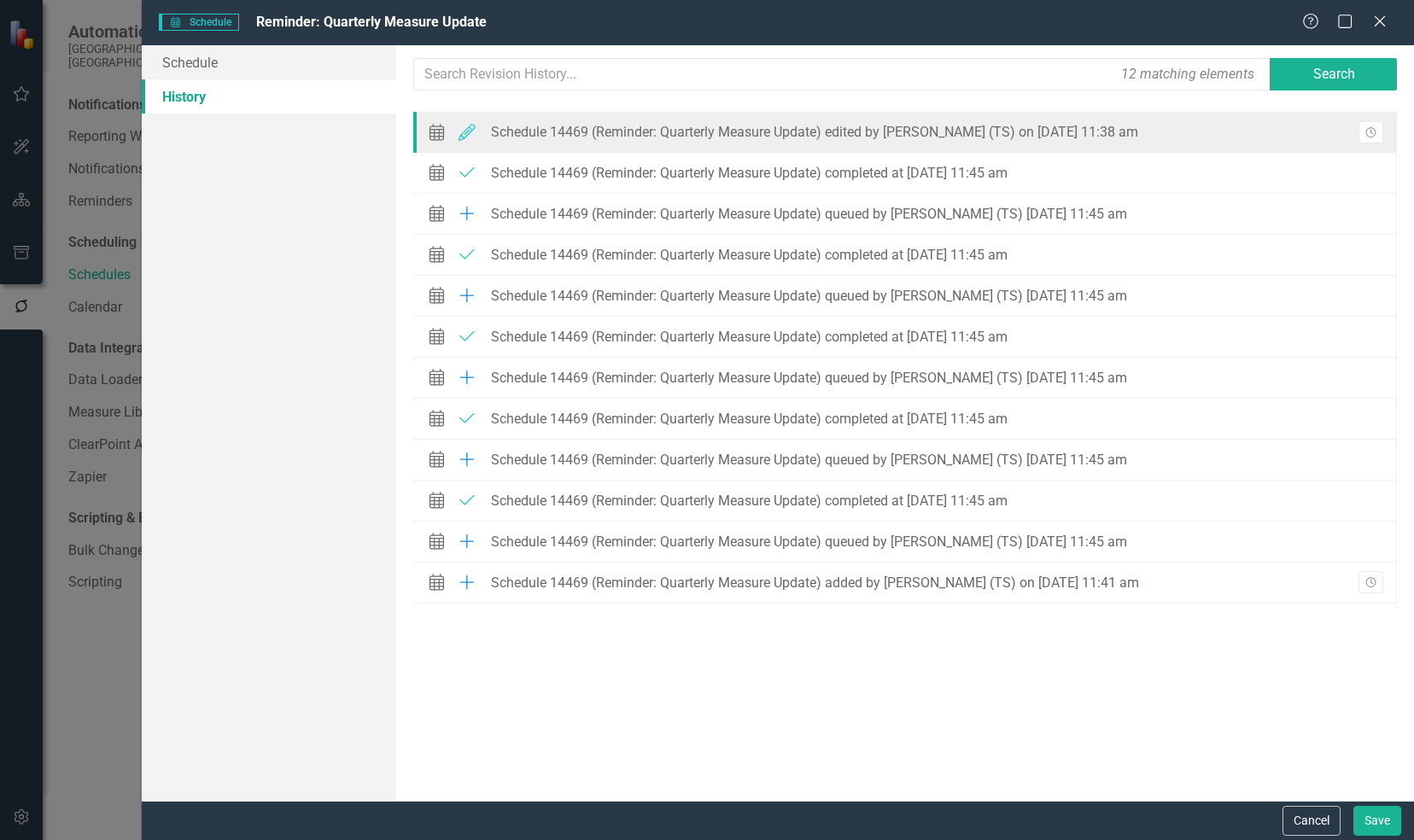
click at [727, 132] on div "Schedule 14469 (Reminder: Quarterly Measure Update) edited by [PERSON_NAME] (TS…" at bounding box center [815, 132] width 647 height 15
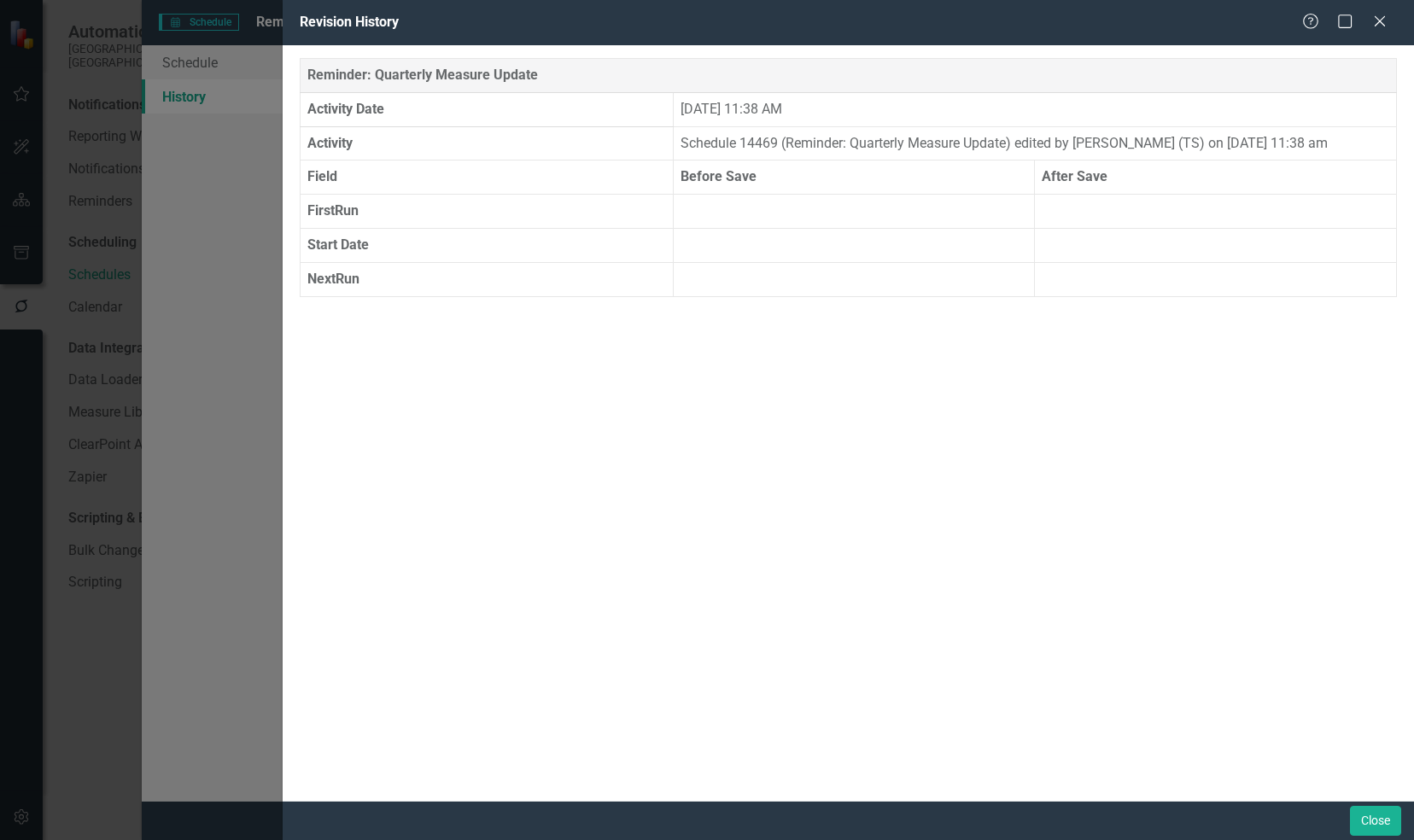
click at [221, 215] on div "Revision History Help Maximize Close Reminder: Quarterly Measure Update Activit…" at bounding box center [707, 420] width 1414 height 840
click at [1386, 15] on icon "Close" at bounding box center [1379, 21] width 21 height 16
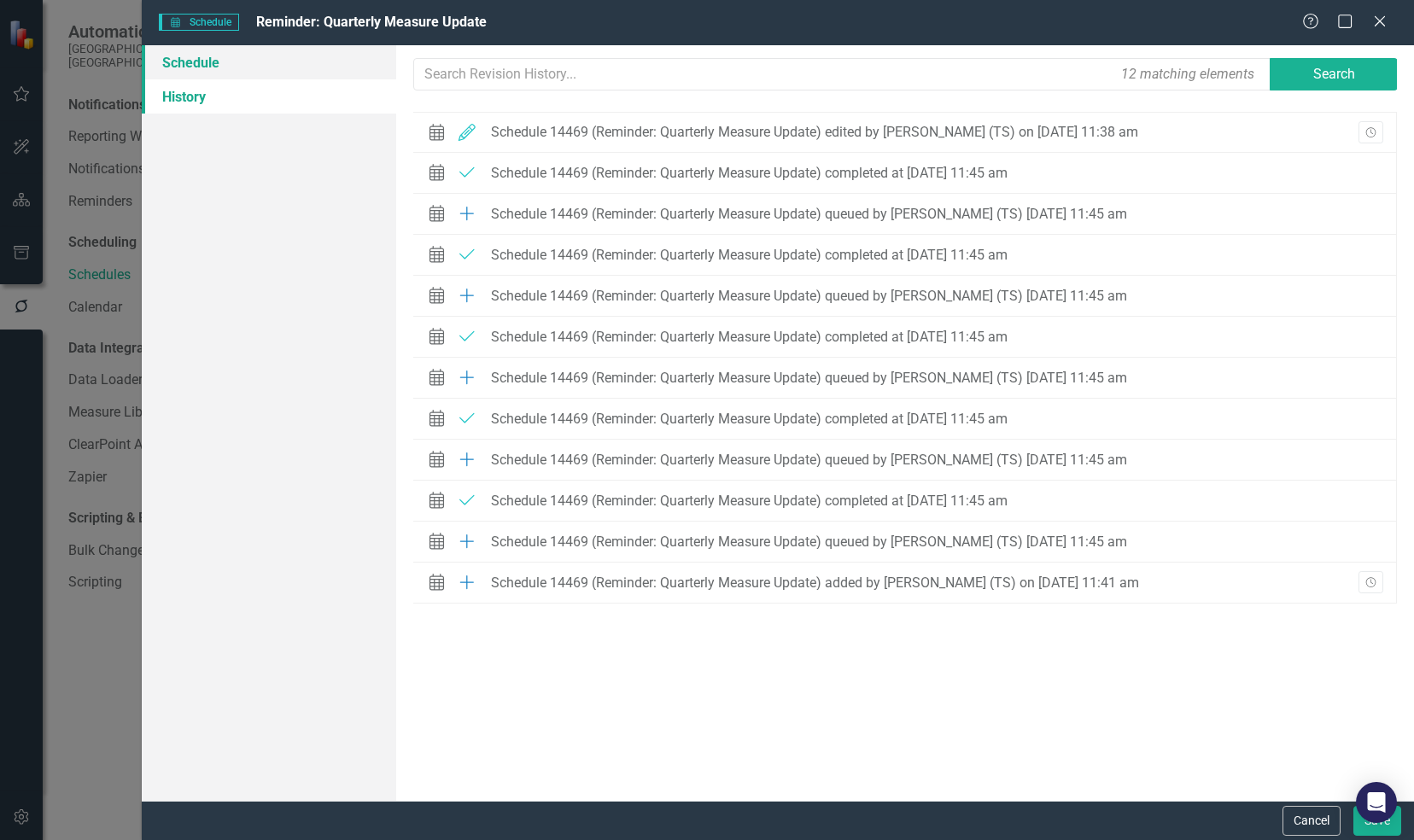
click at [256, 59] on link "Schedule" at bounding box center [268, 62] width 254 height 34
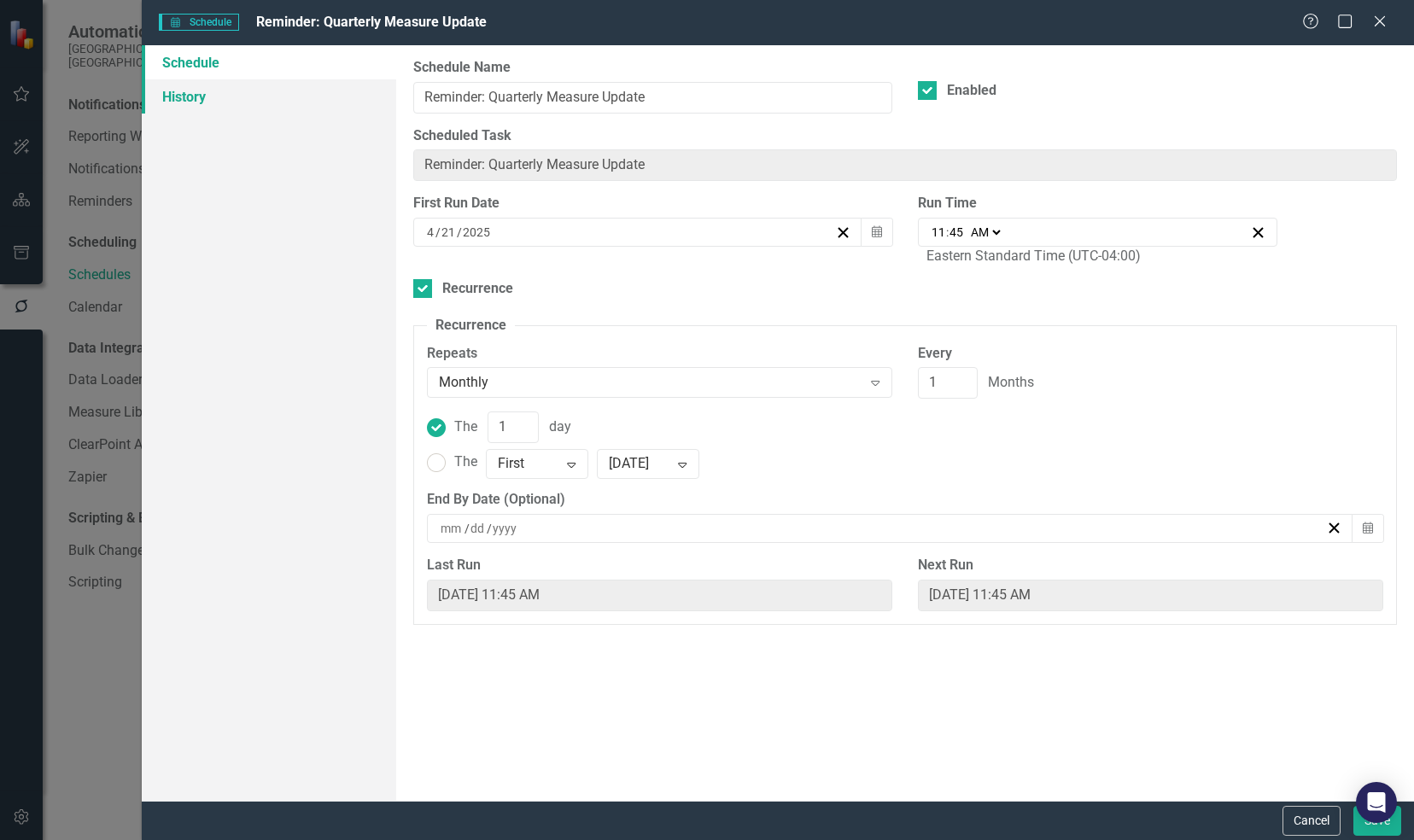
click at [208, 92] on link "History" at bounding box center [268, 96] width 254 height 34
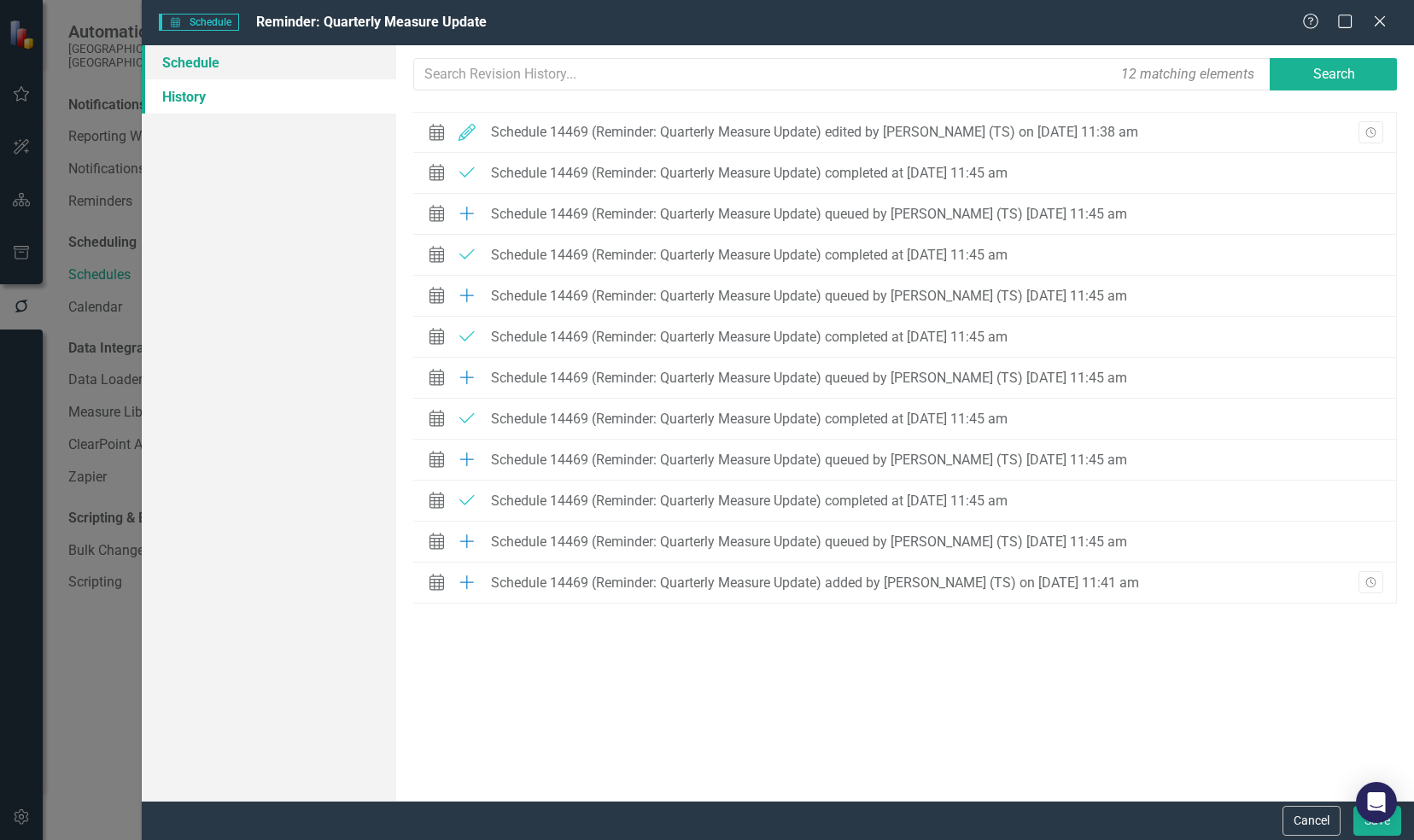
click at [265, 67] on link "Schedule" at bounding box center [268, 62] width 254 height 34
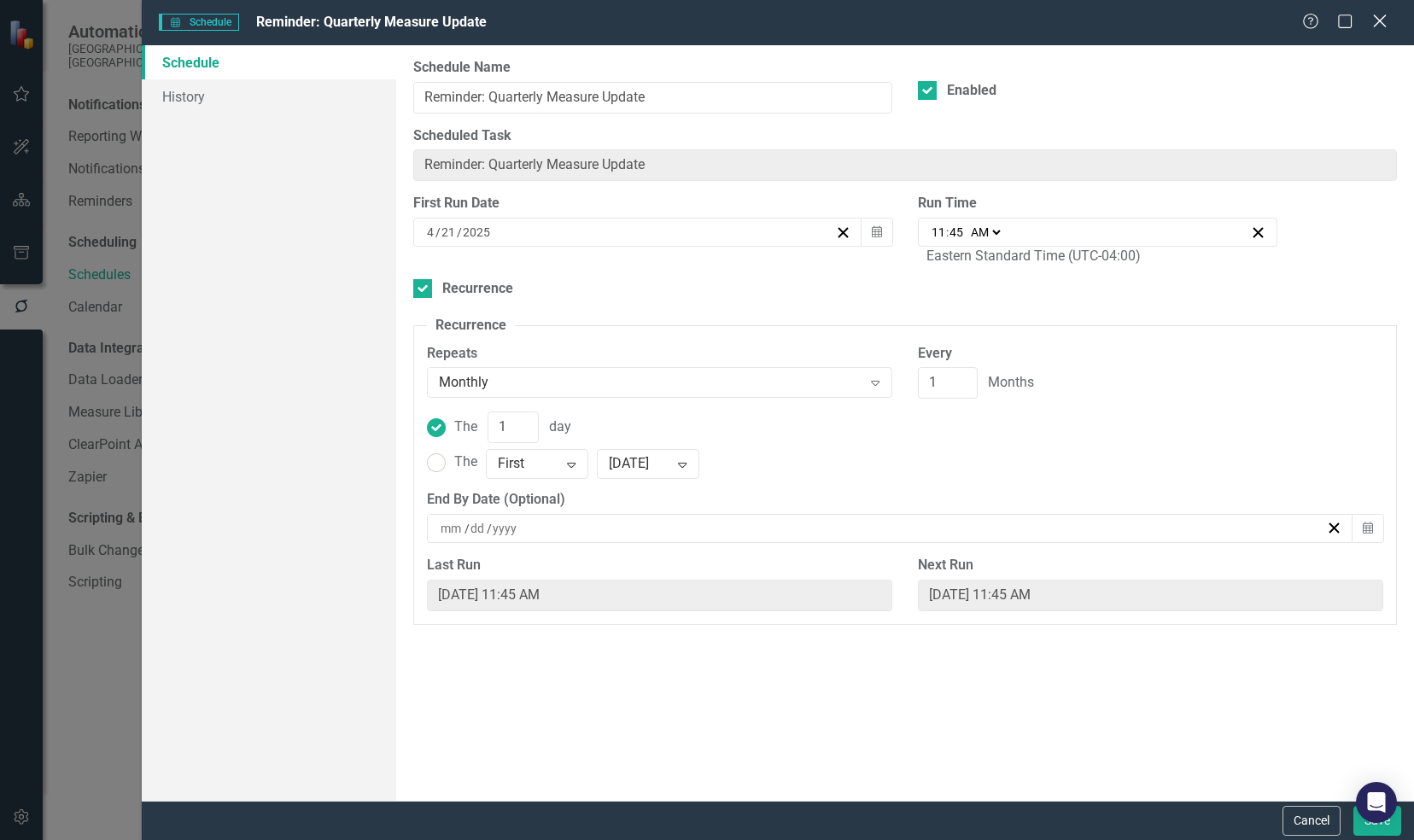
click at [1376, 18] on icon at bounding box center [1379, 21] width 13 height 13
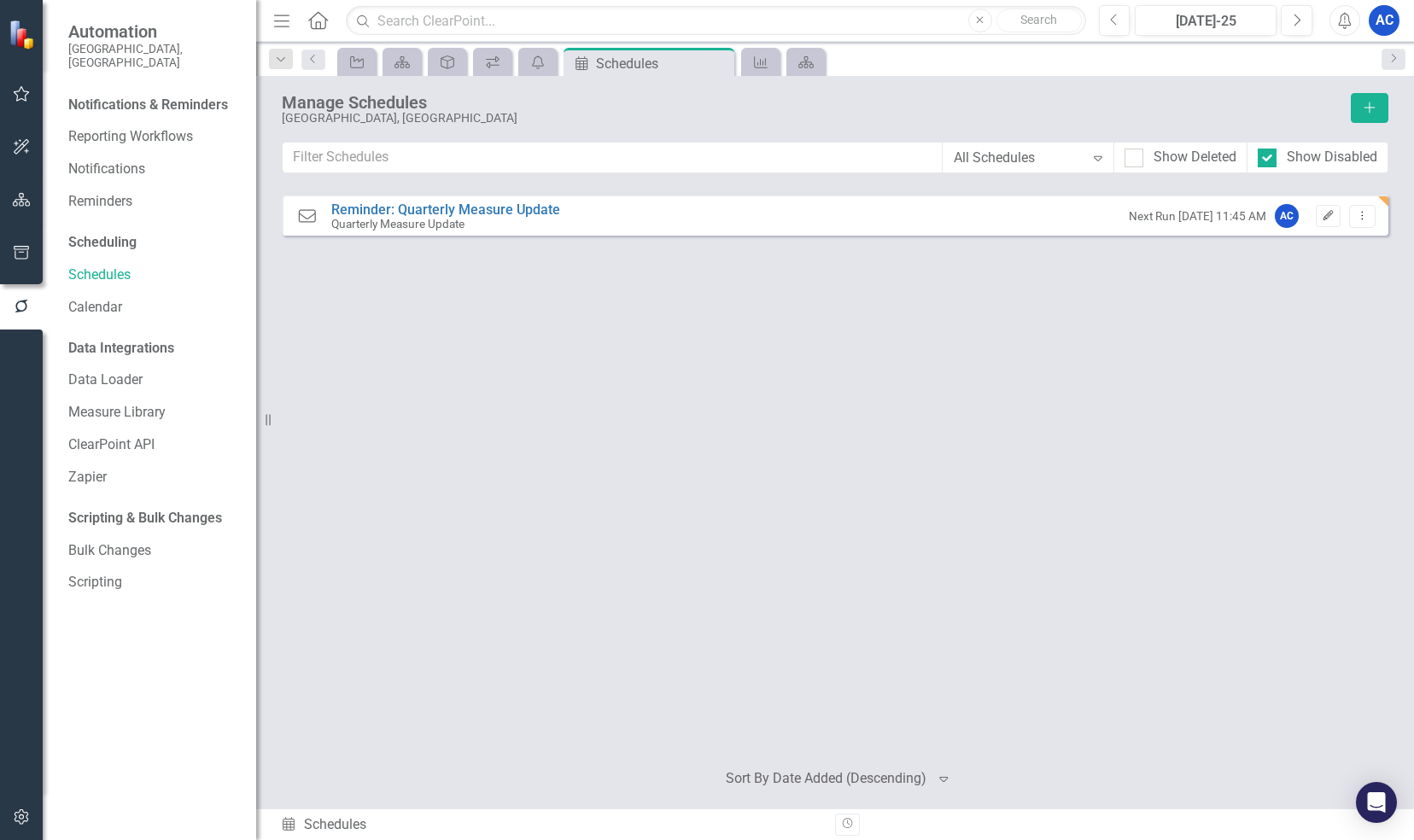
click at [1327, 218] on icon "button" at bounding box center [1329, 215] width 11 height 11
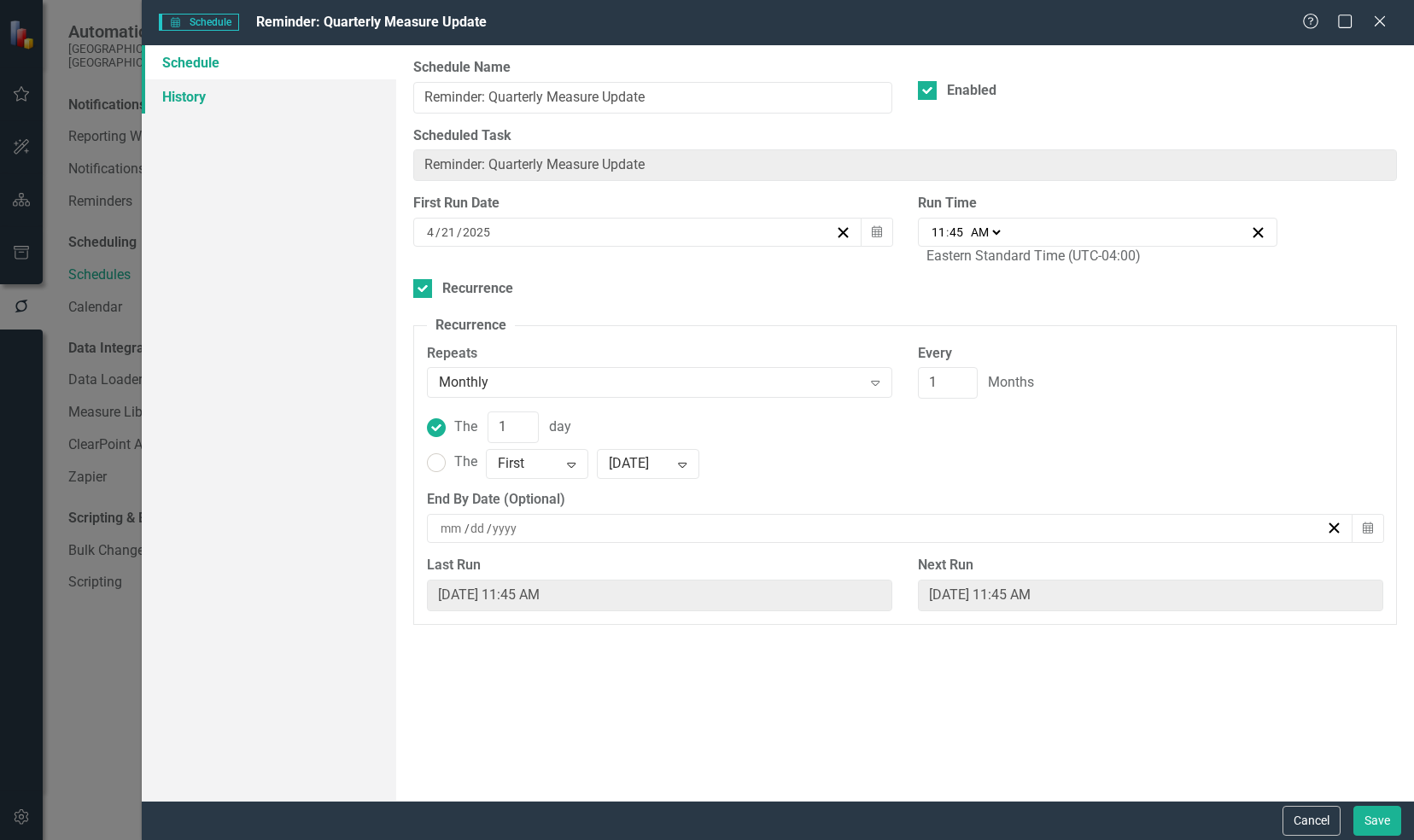
click at [190, 89] on link "History" at bounding box center [268, 96] width 254 height 34
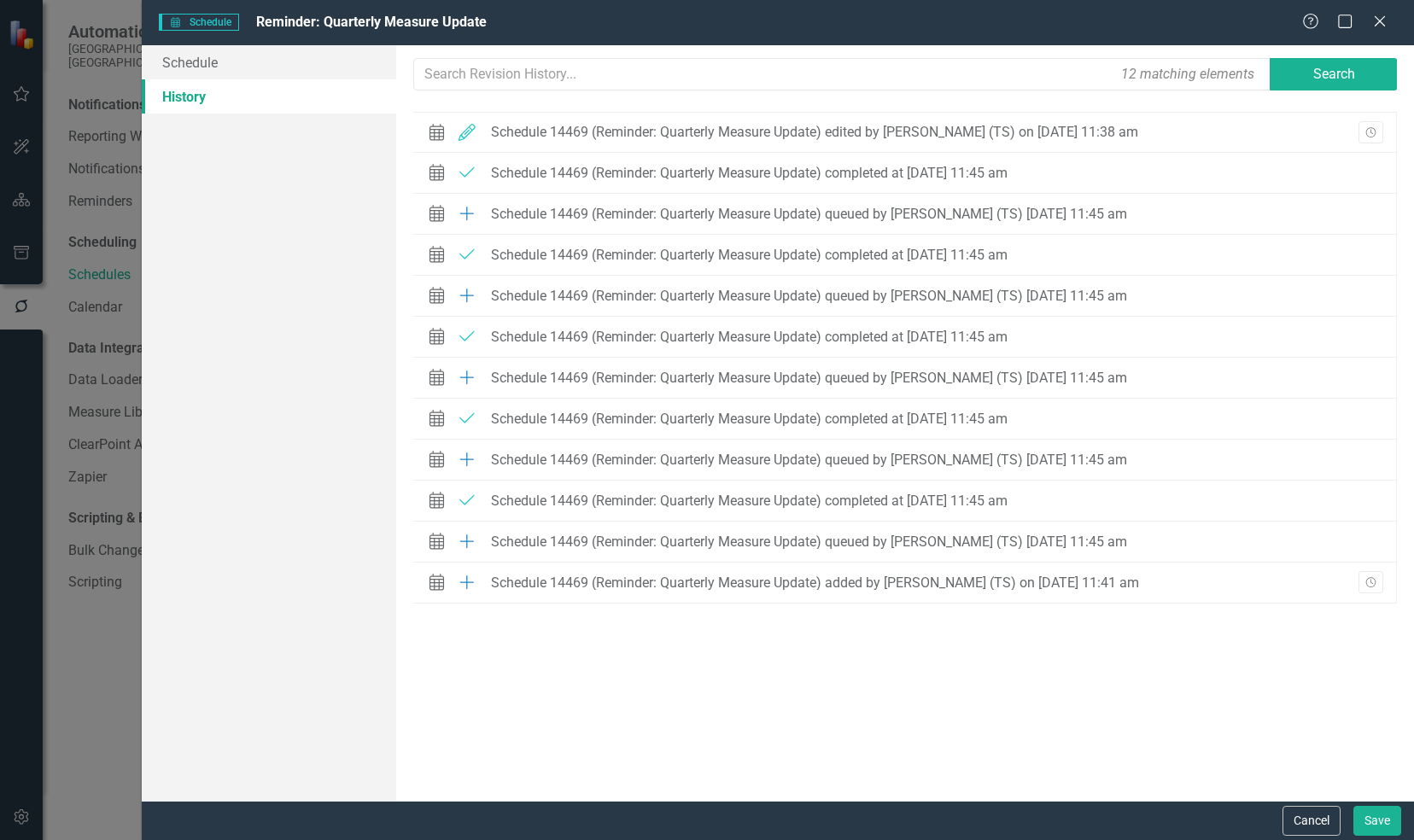
click at [1368, 29] on div "Help Maximize Close" at bounding box center [1349, 23] width 95 height 19
click at [1374, 24] on icon "Close" at bounding box center [1379, 21] width 21 height 16
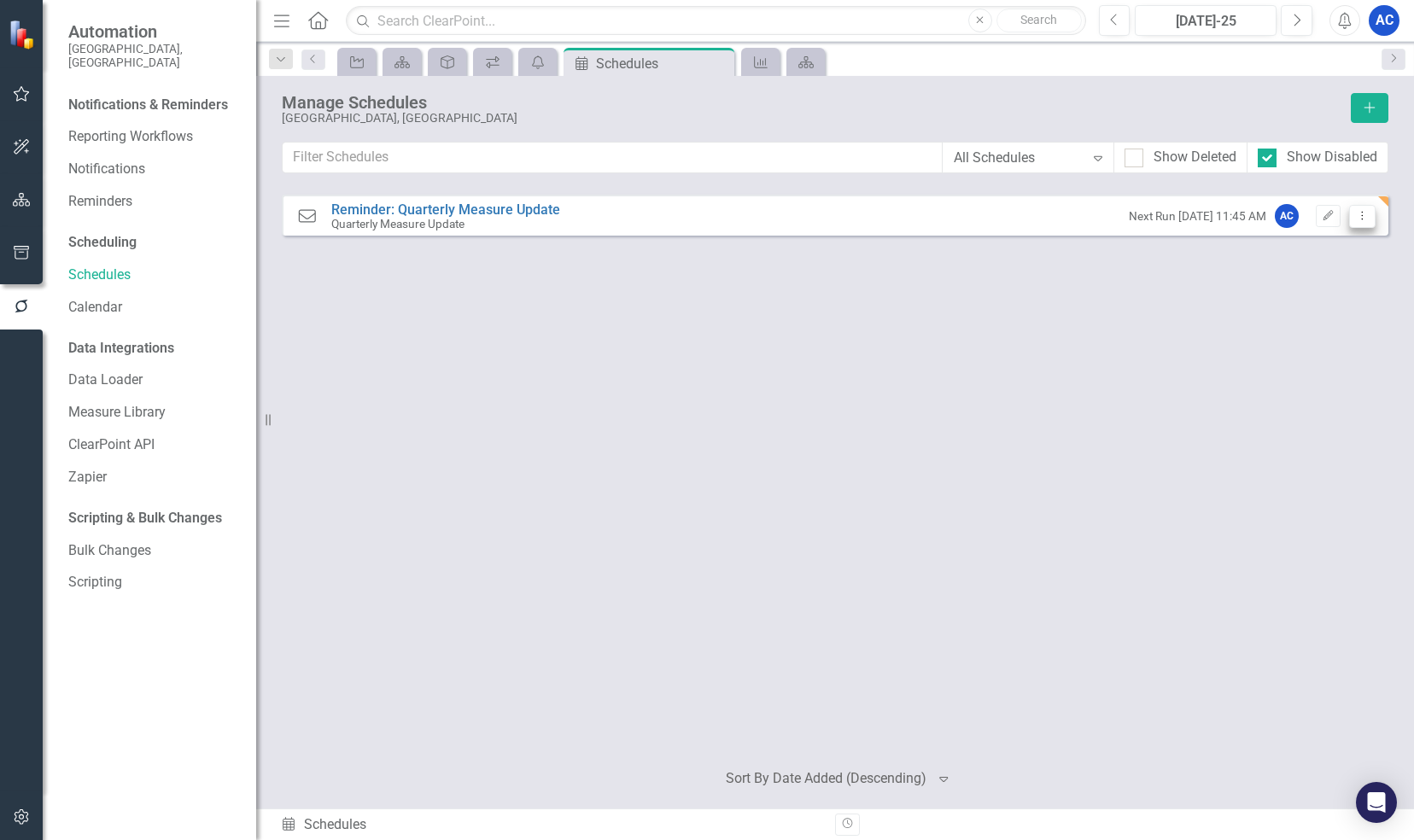
click at [1360, 212] on icon "Dropdown Menu" at bounding box center [1362, 215] width 15 height 11
click at [375, 205] on link "Reminder: Quarterly Measure Update" at bounding box center [446, 209] width 228 height 16
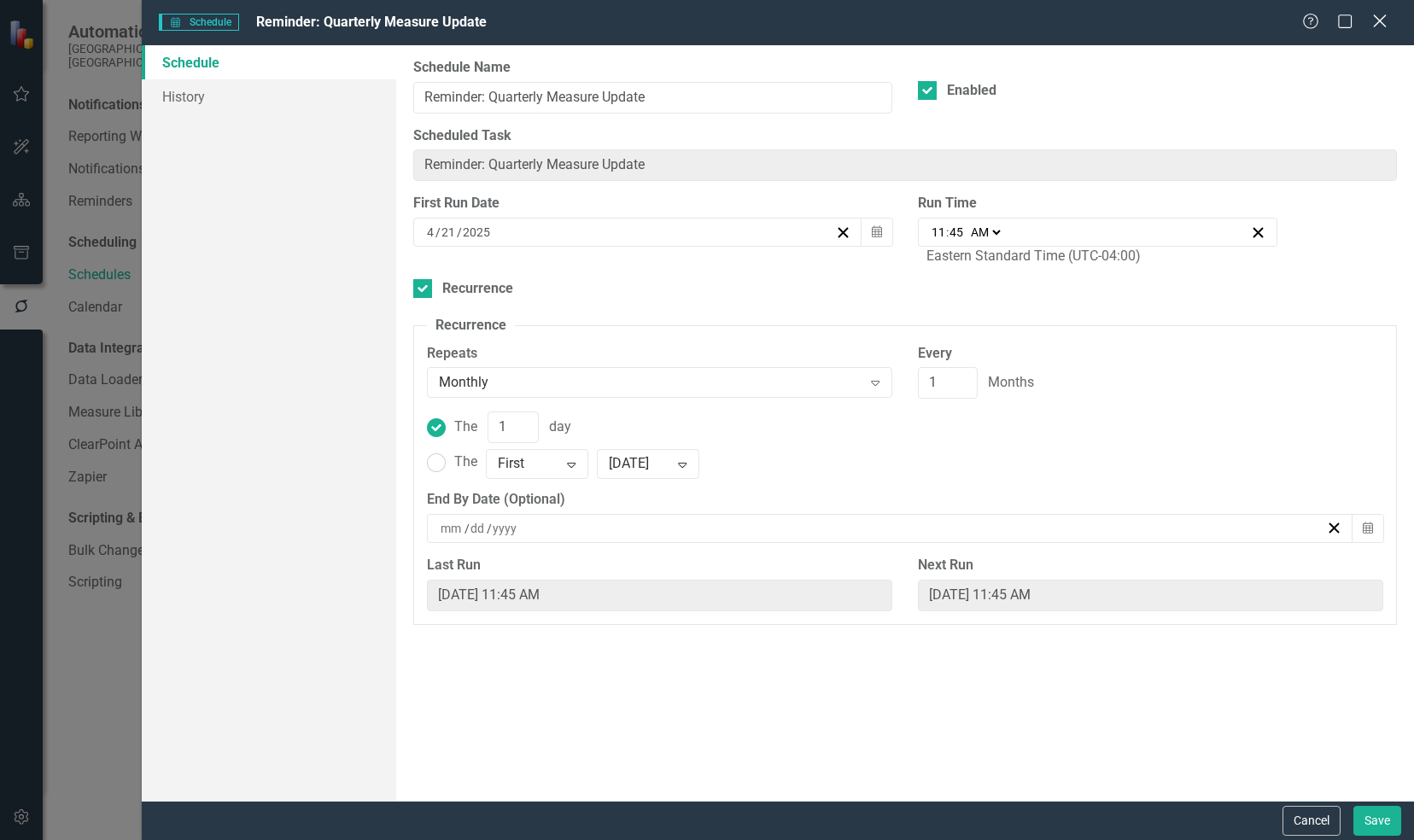
click at [1387, 24] on icon "Close" at bounding box center [1379, 21] width 21 height 16
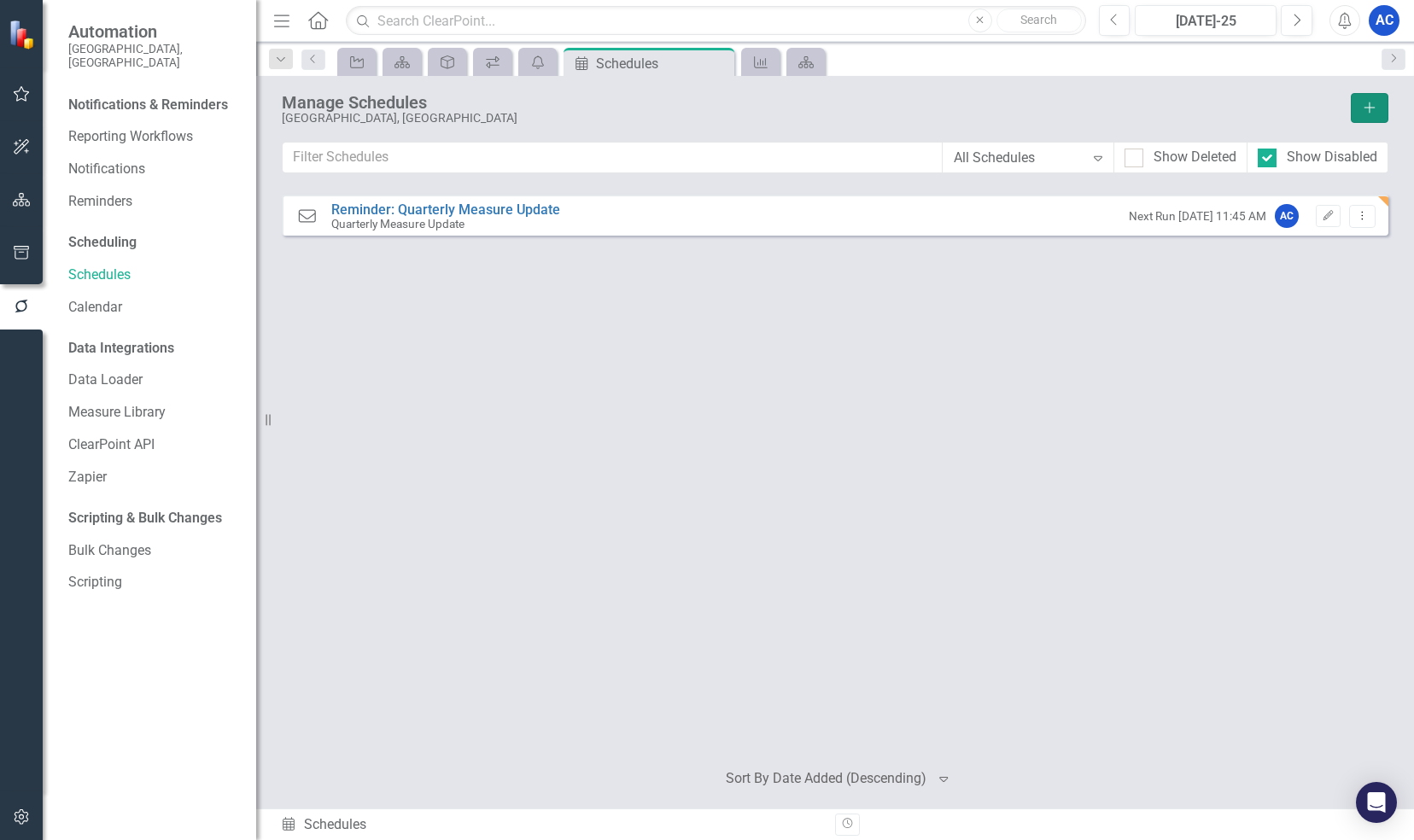
click at [1363, 103] on icon "Add" at bounding box center [1368, 108] width 15 height 12
select select "pm"
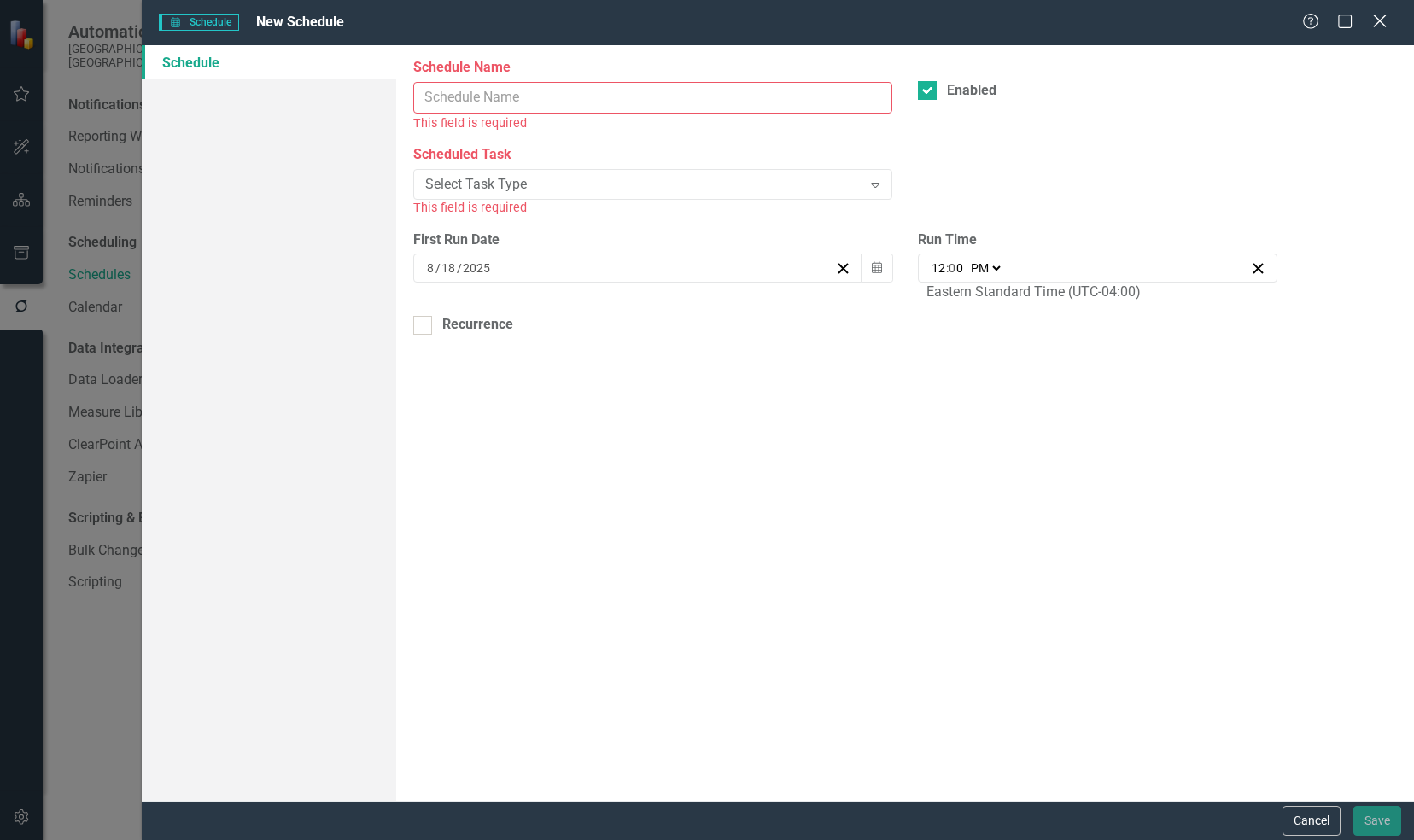
click at [1374, 27] on icon at bounding box center [1379, 21] width 13 height 13
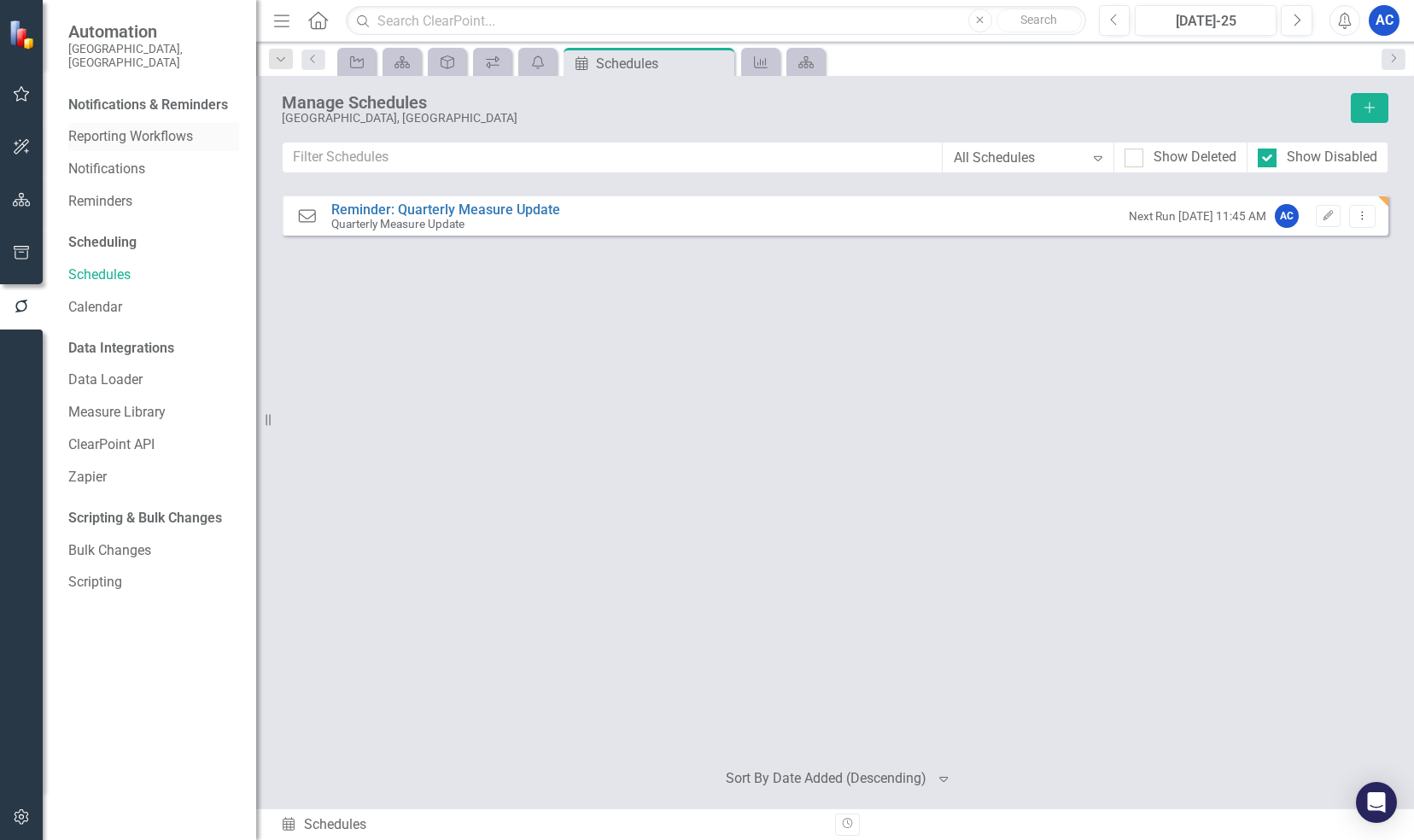
click at [95, 134] on link "Reporting Workflows" at bounding box center [154, 137] width 170 height 19
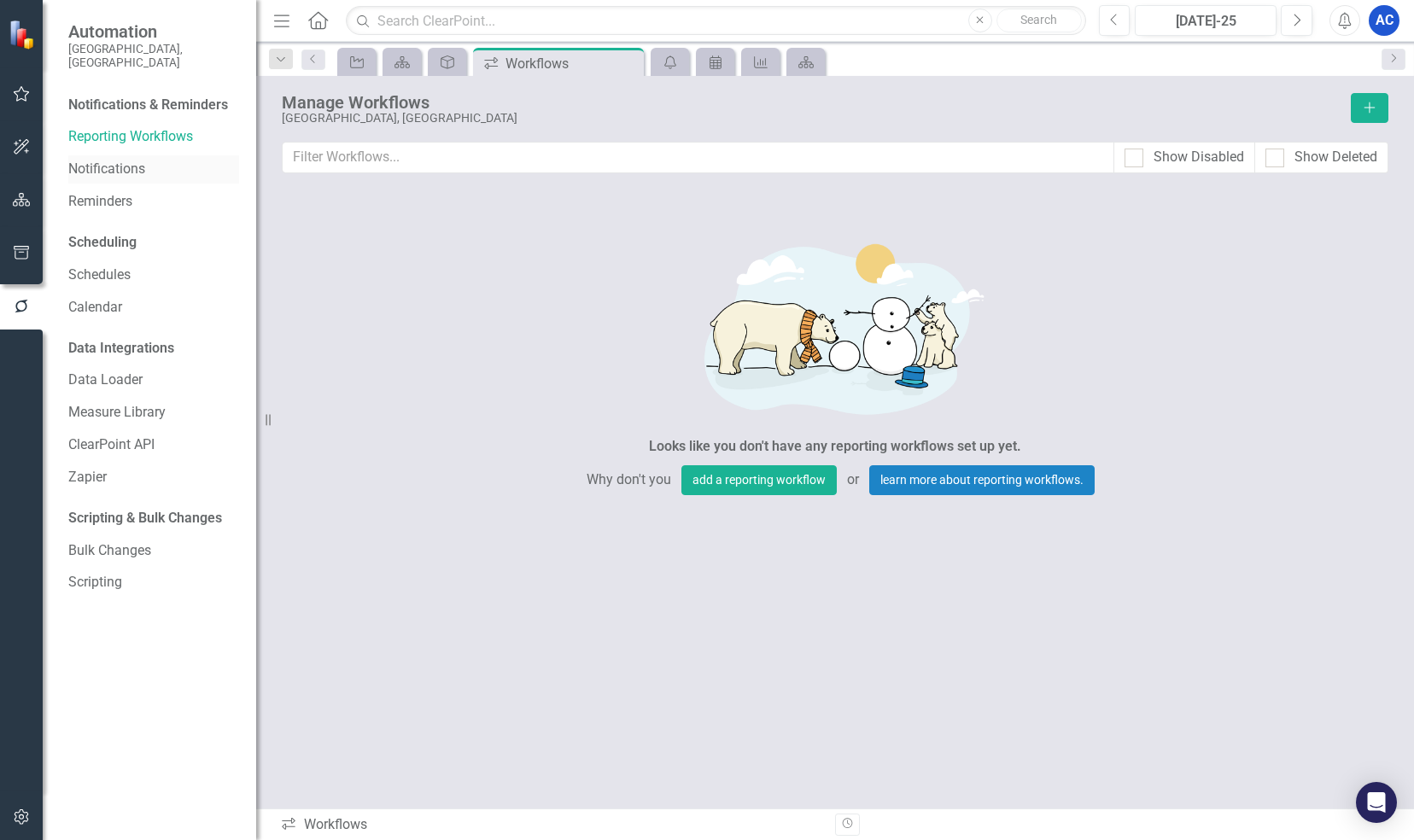
click at [98, 160] on link "Notifications" at bounding box center [154, 170] width 170 height 19
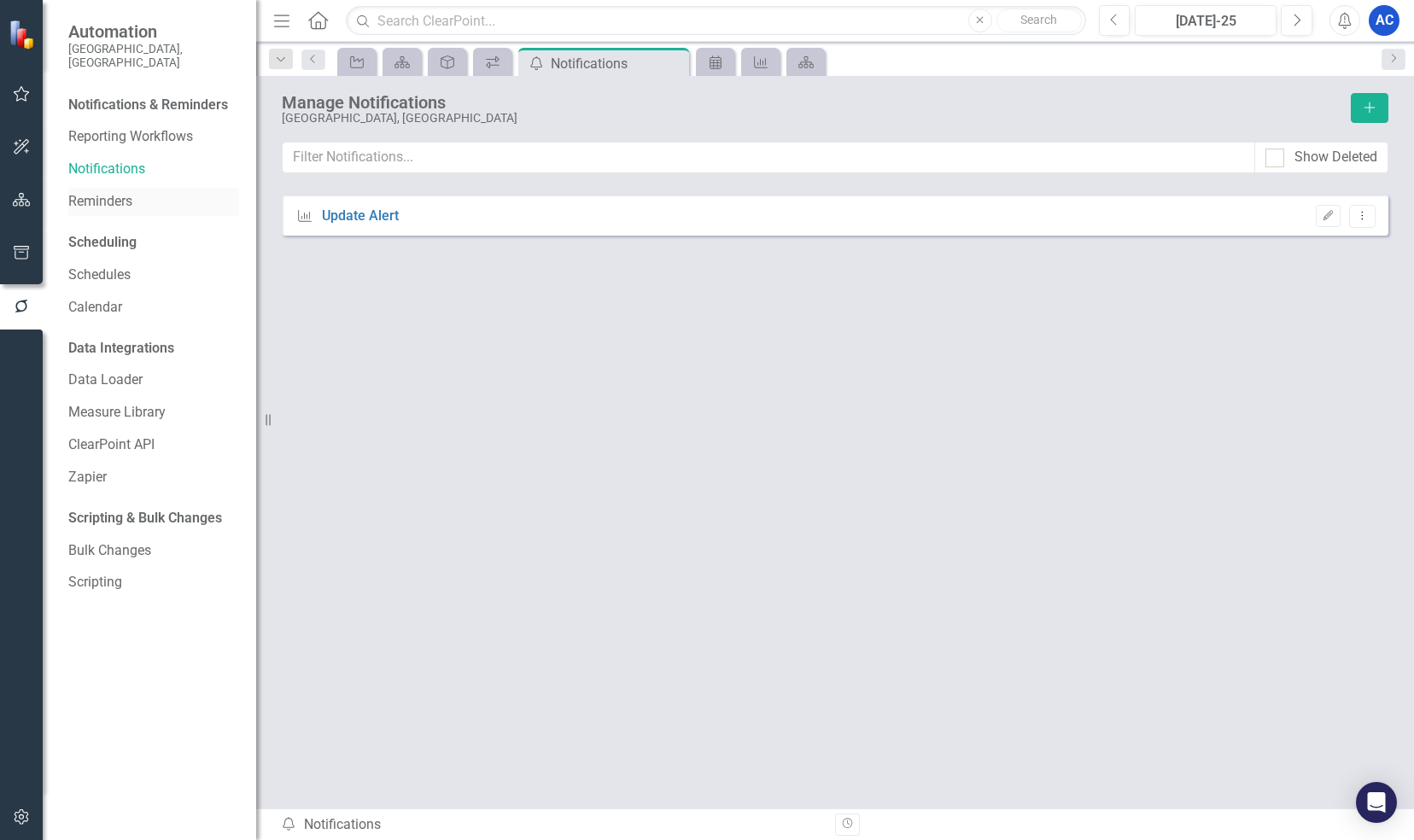
click at [99, 193] on link "Reminders" at bounding box center [154, 202] width 170 height 19
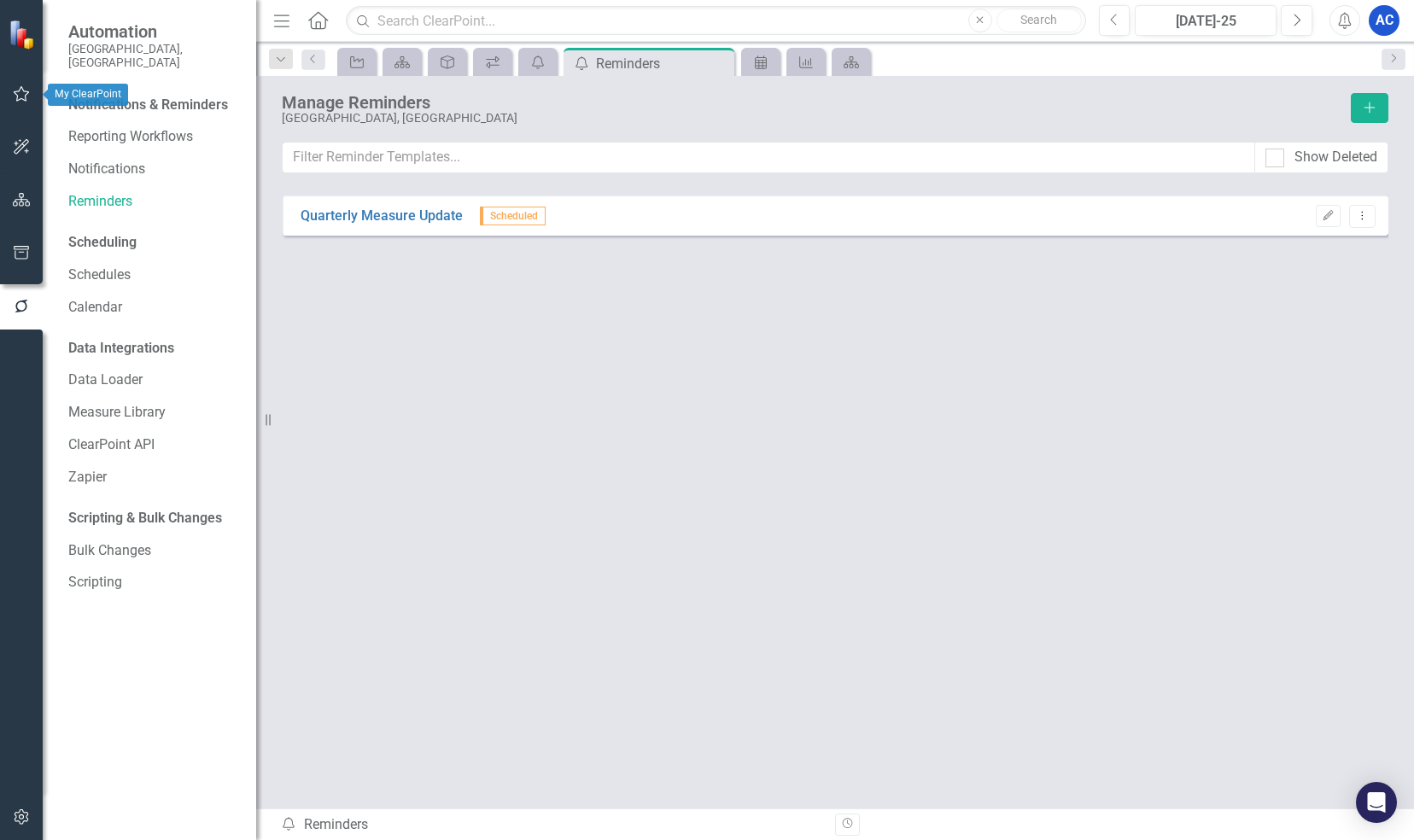
click at [13, 96] on icon "button" at bounding box center [22, 94] width 18 height 14
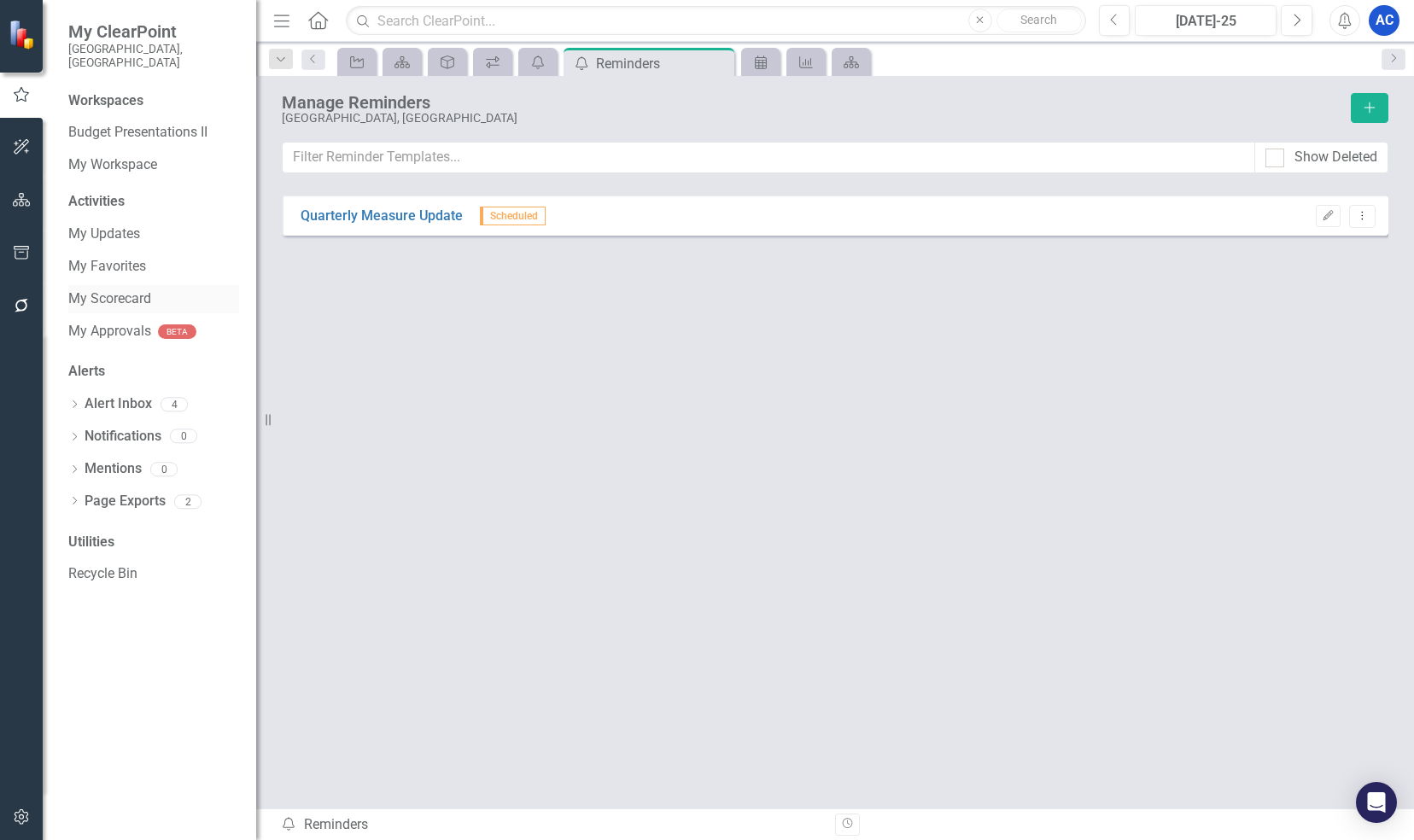
click at [115, 289] on link "My Scorecard" at bounding box center [154, 299] width 170 height 19
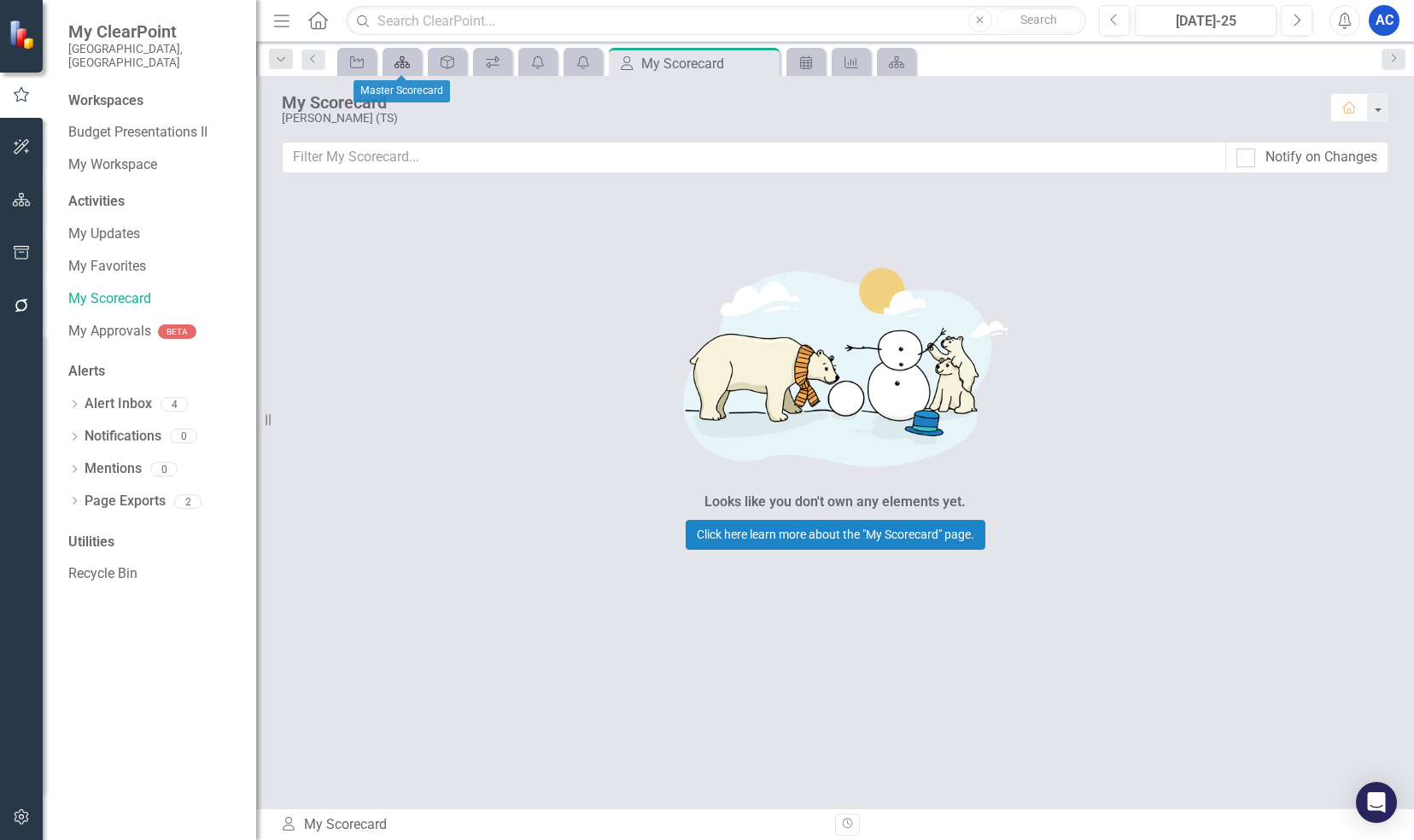
click at [408, 61] on icon "Scorecard" at bounding box center [402, 62] width 17 height 14
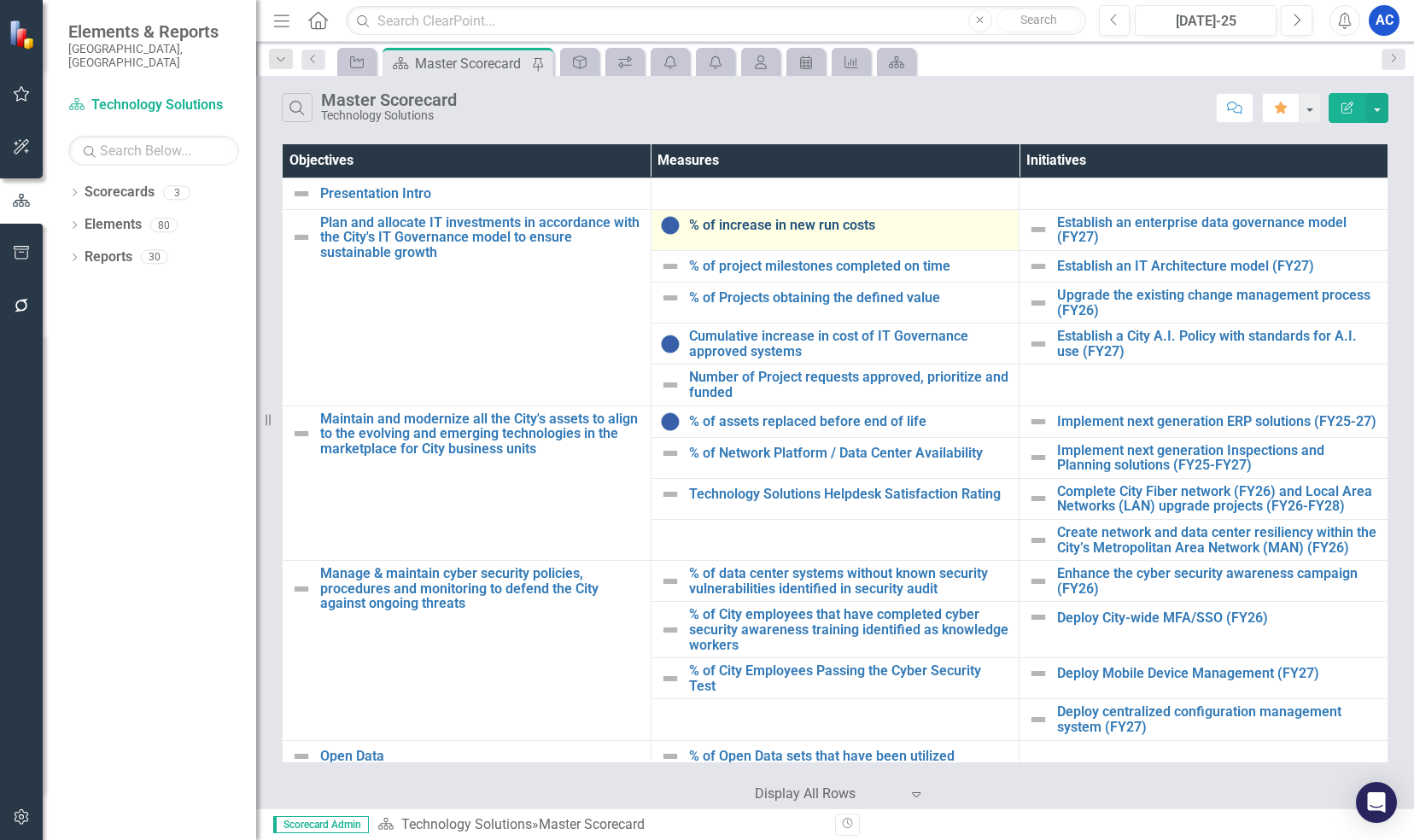
click at [775, 227] on link "% of increase in new run costs" at bounding box center [850, 225] width 322 height 15
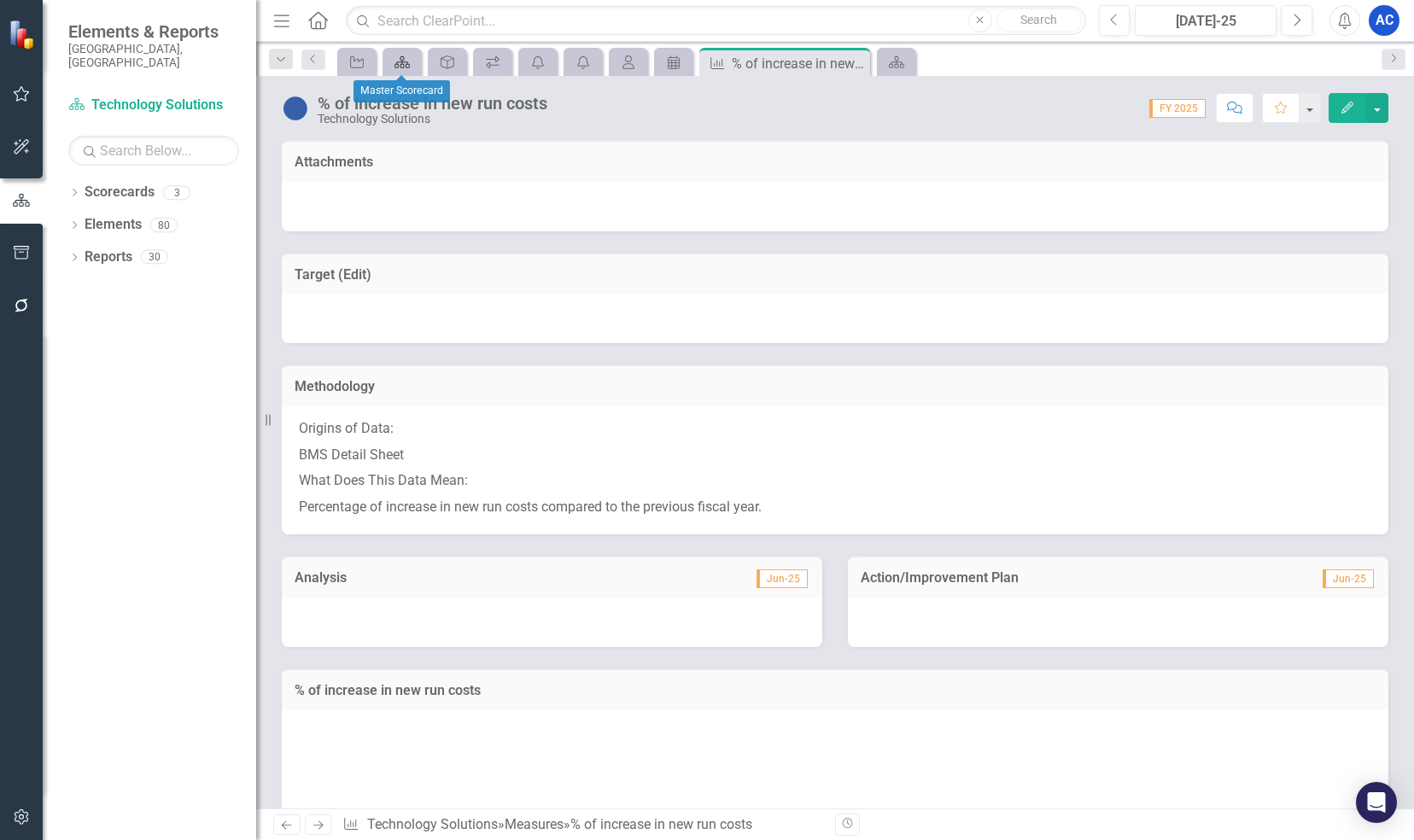
click at [402, 65] on icon "Scorecard" at bounding box center [402, 62] width 17 height 14
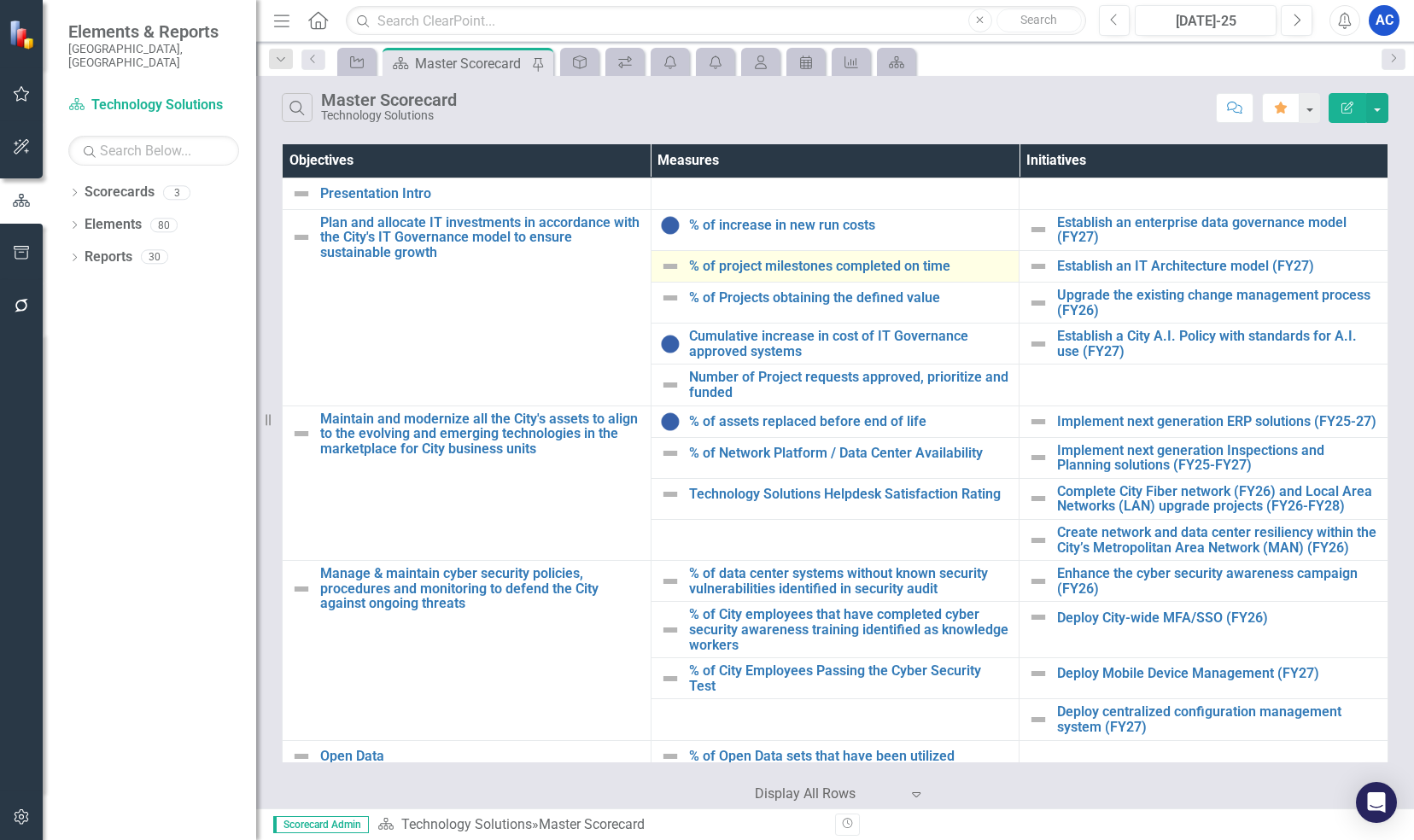
click at [780, 275] on div "% of project milestones completed on time" at bounding box center [835, 265] width 351 height 20
click at [776, 258] on link "% of project milestones completed on time" at bounding box center [850, 265] width 322 height 15
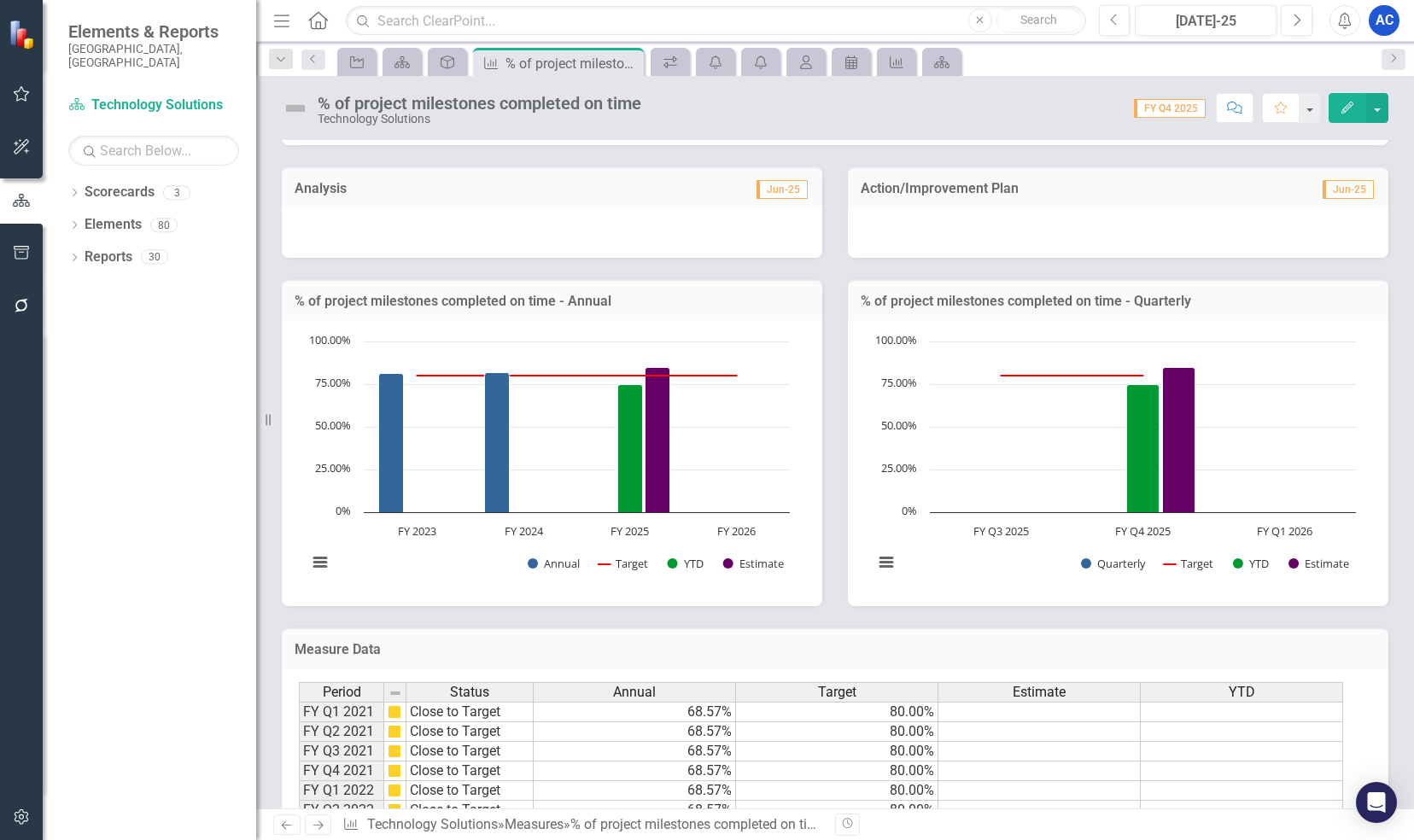
scroll to position [427, 0]
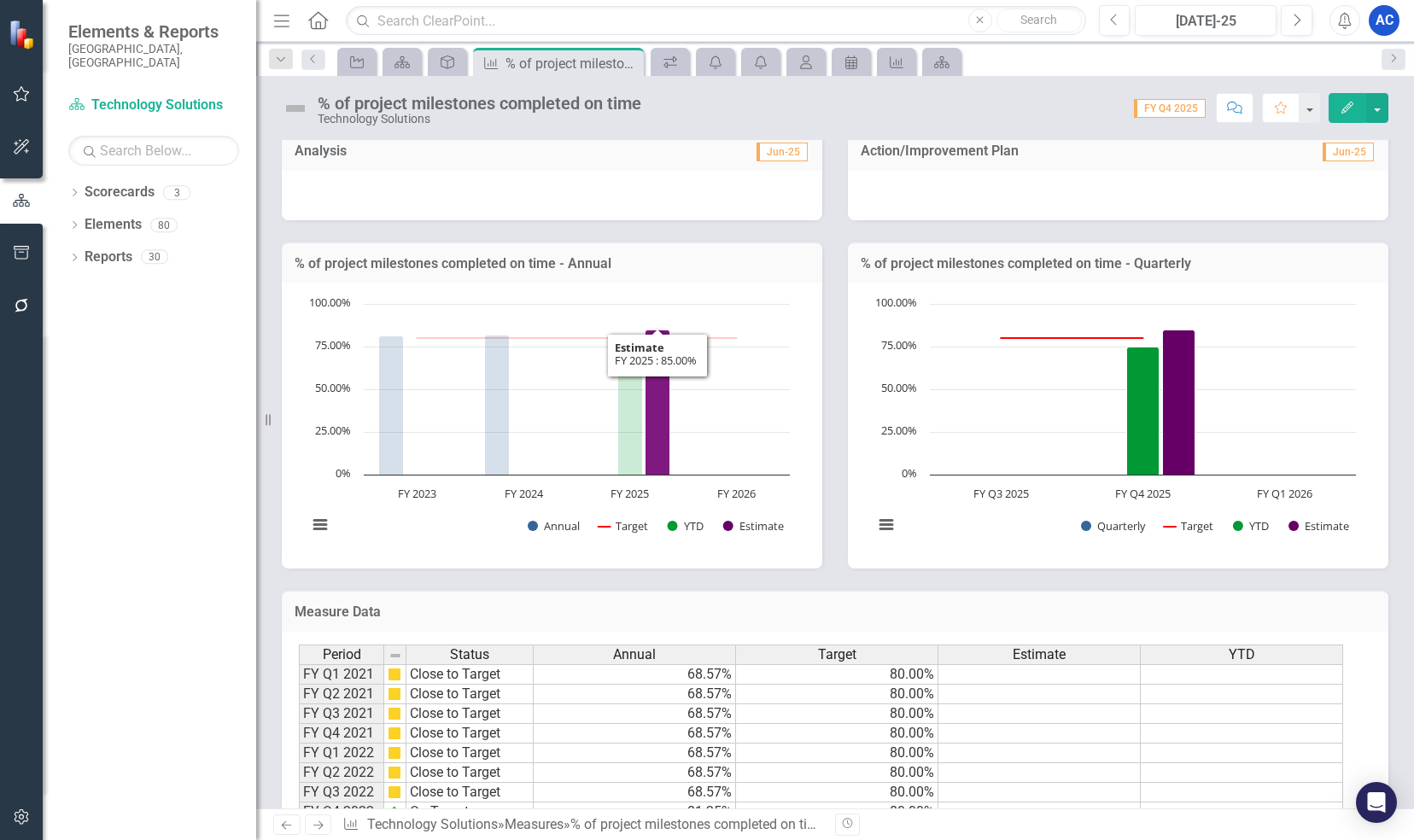
click at [664, 438] on icon "FY 2025 , 85. Estimate." at bounding box center [657, 402] width 25 height 145
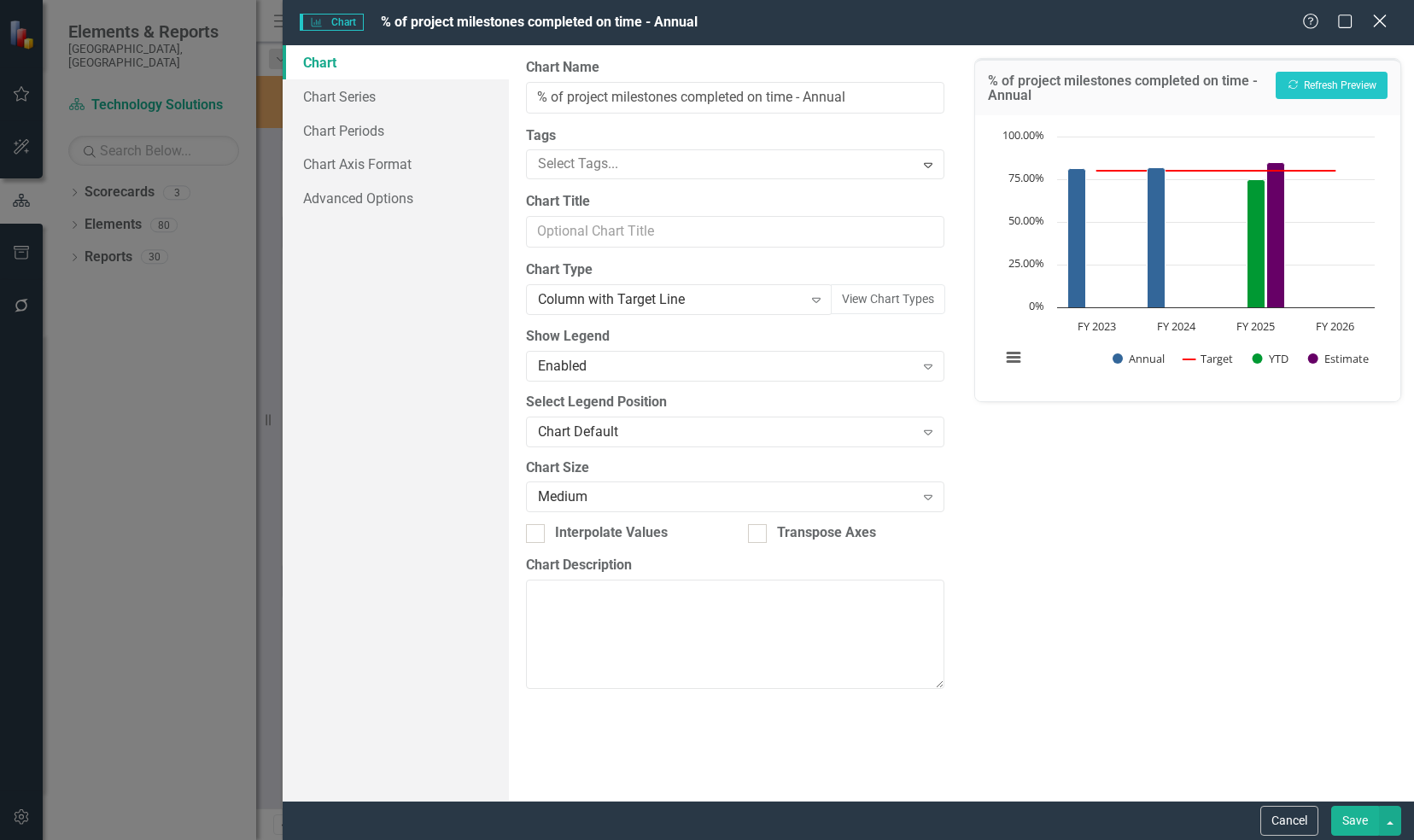
click at [1381, 24] on icon at bounding box center [1379, 21] width 13 height 13
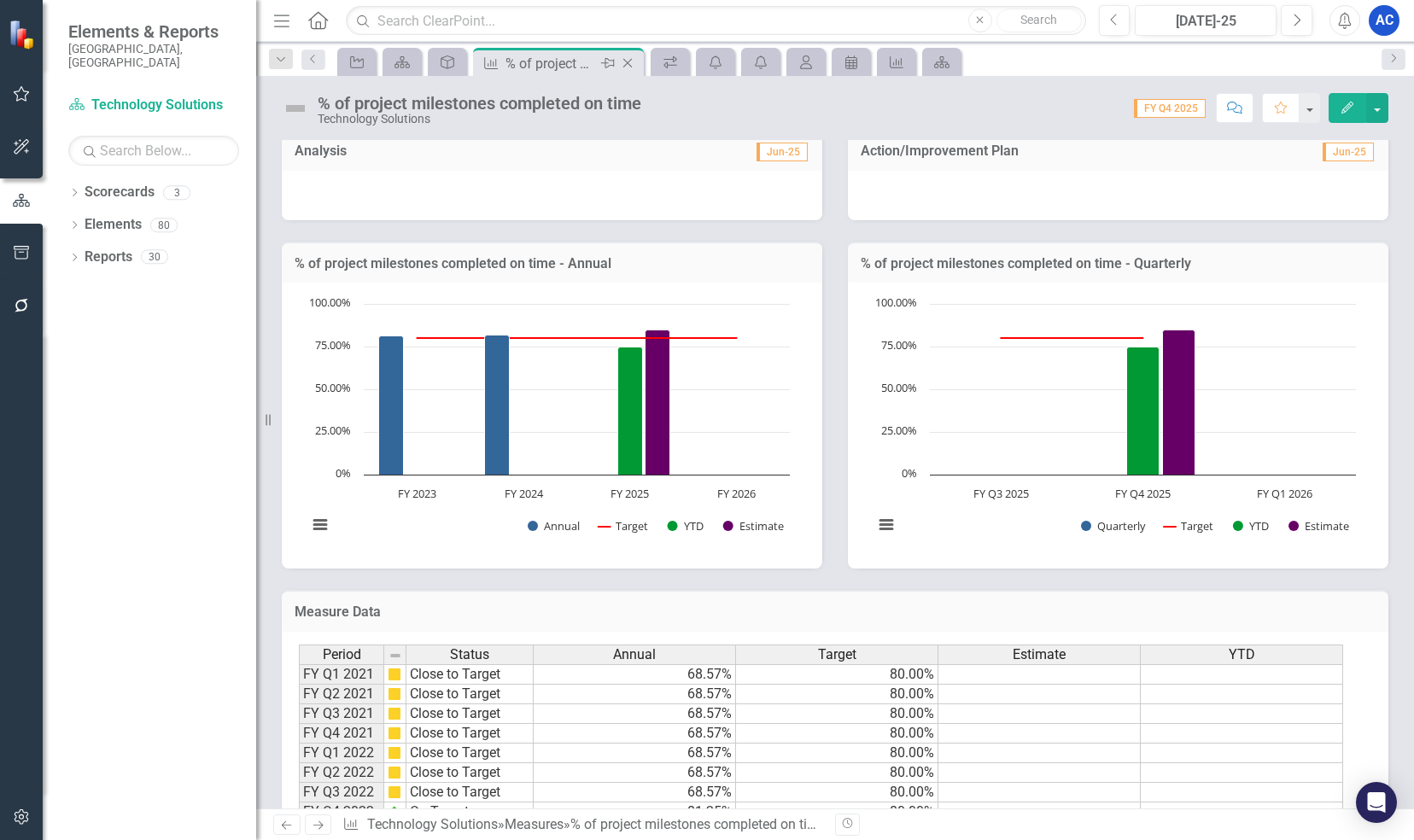
click at [625, 67] on icon "Close" at bounding box center [627, 63] width 17 height 14
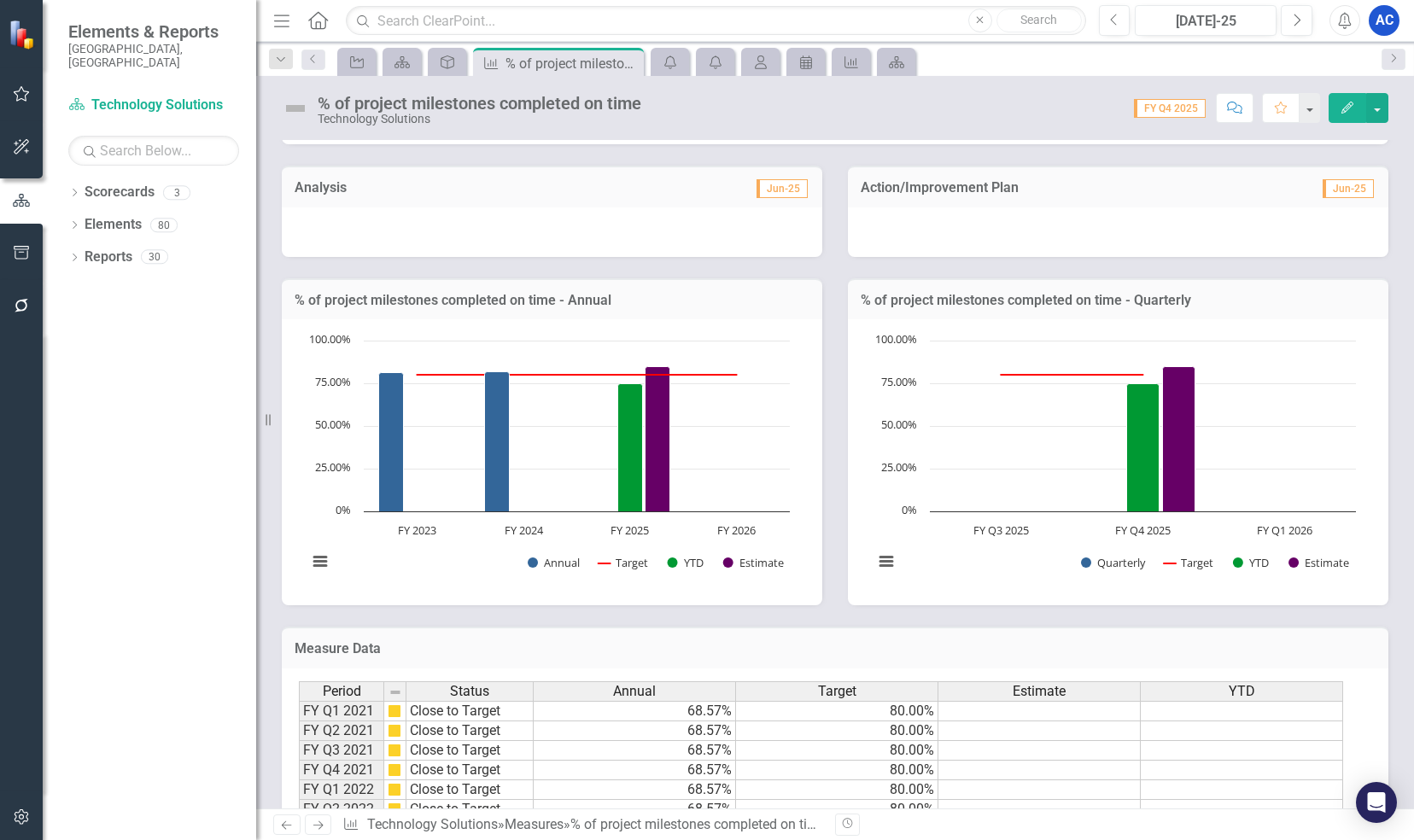
scroll to position [561, 0]
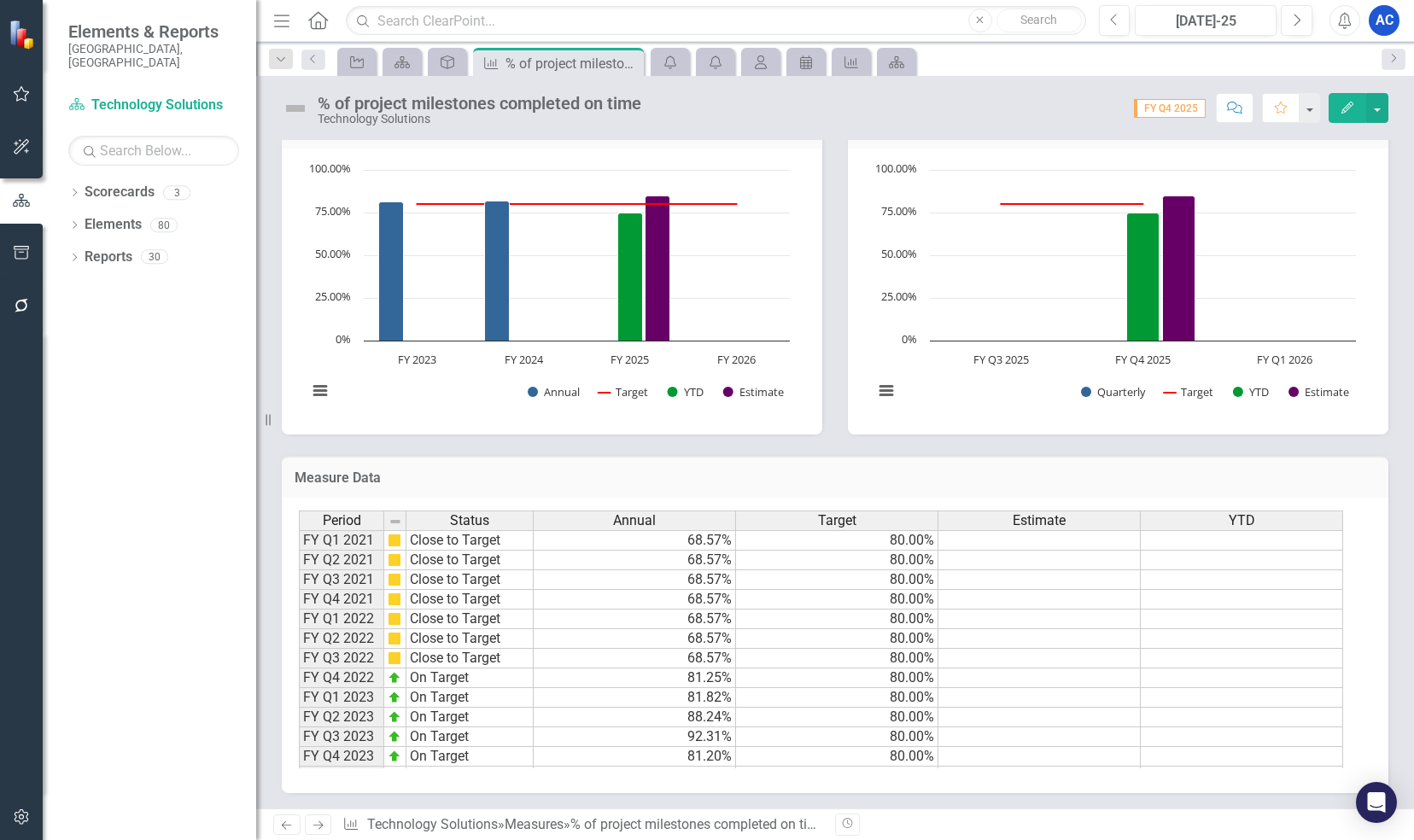
click at [453, 680] on td "On Target" at bounding box center [469, 678] width 127 height 19
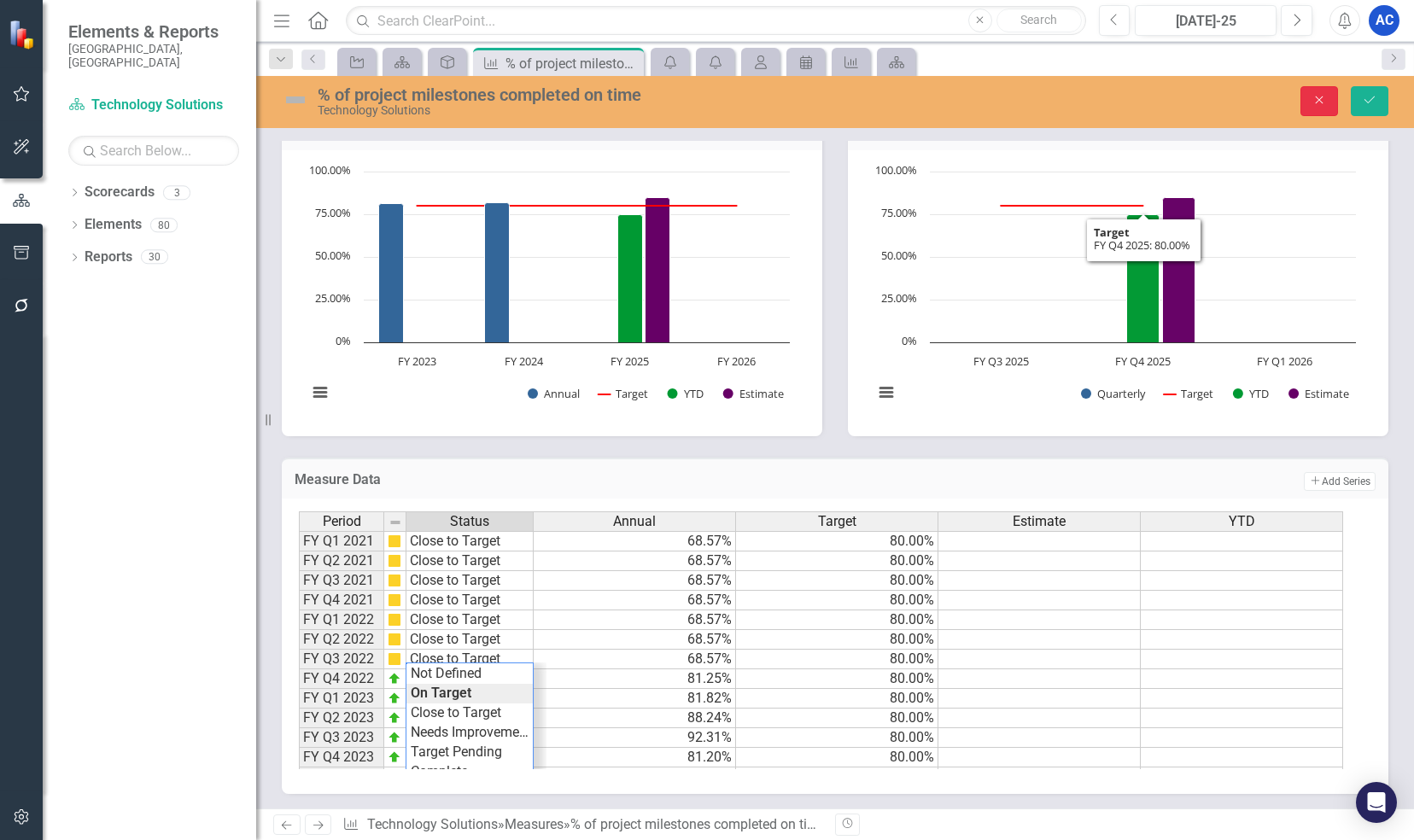
click at [1309, 101] on button "Close" at bounding box center [1318, 101] width 38 height 30
